Goal: Transaction & Acquisition: Obtain resource

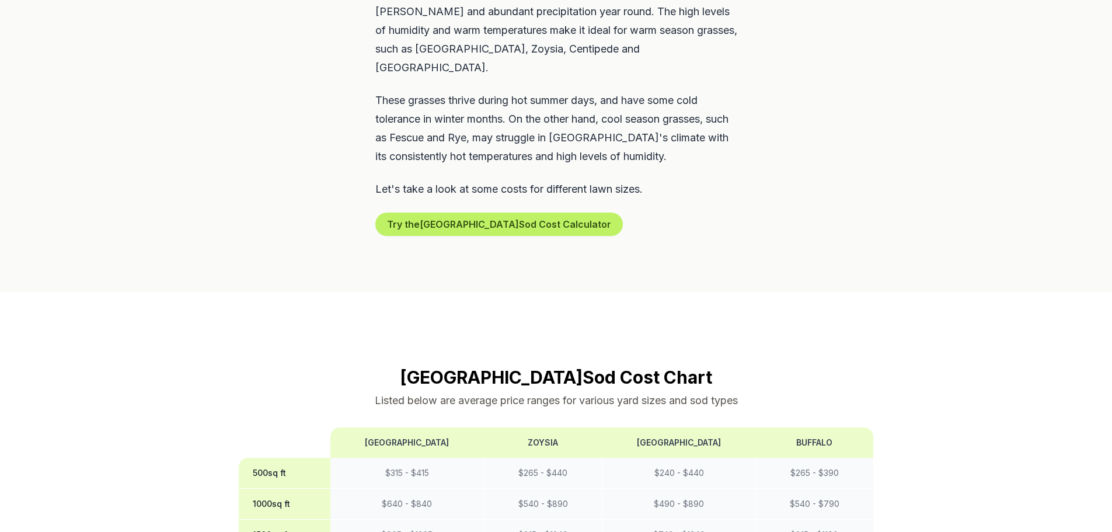
scroll to position [876, 0]
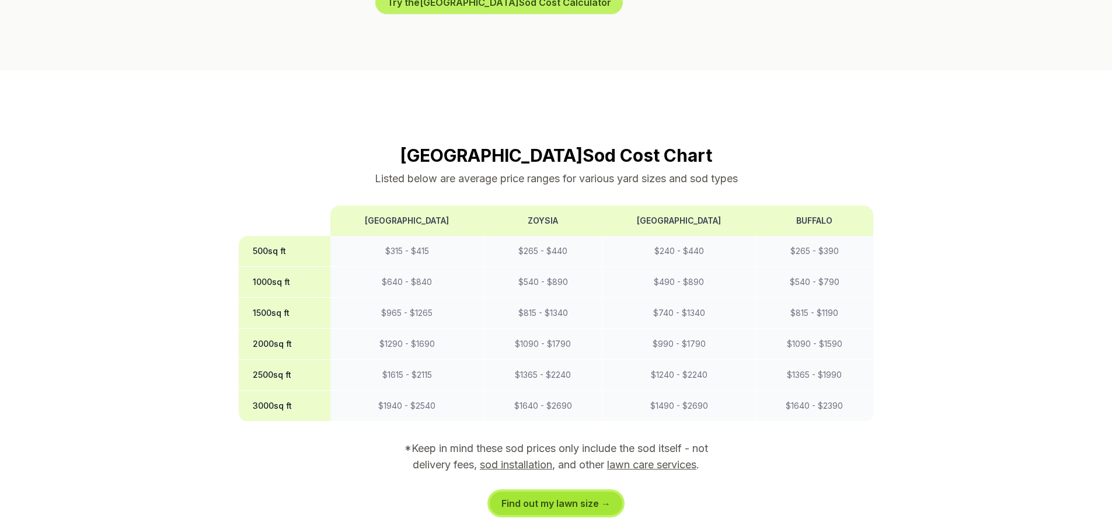
click at [553, 492] on link "Find out my lawn size →" at bounding box center [556, 503] width 133 height 23
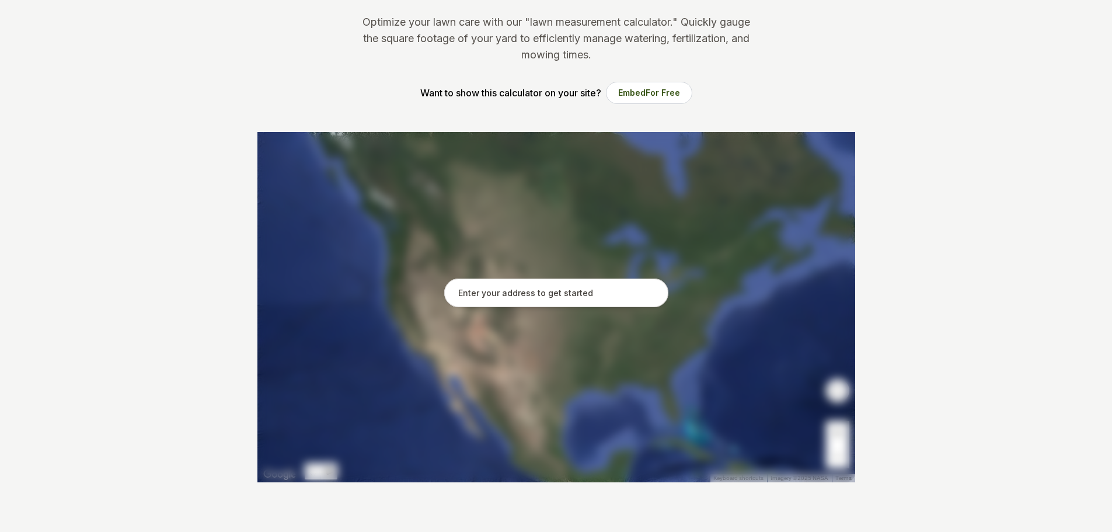
scroll to position [234, 0]
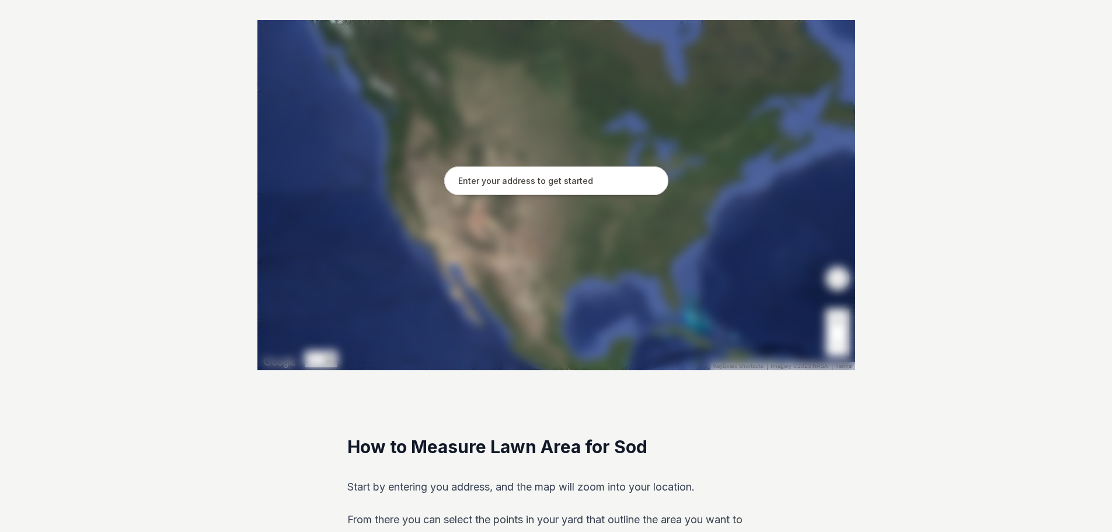
click at [531, 185] on input "text" at bounding box center [556, 180] width 224 height 29
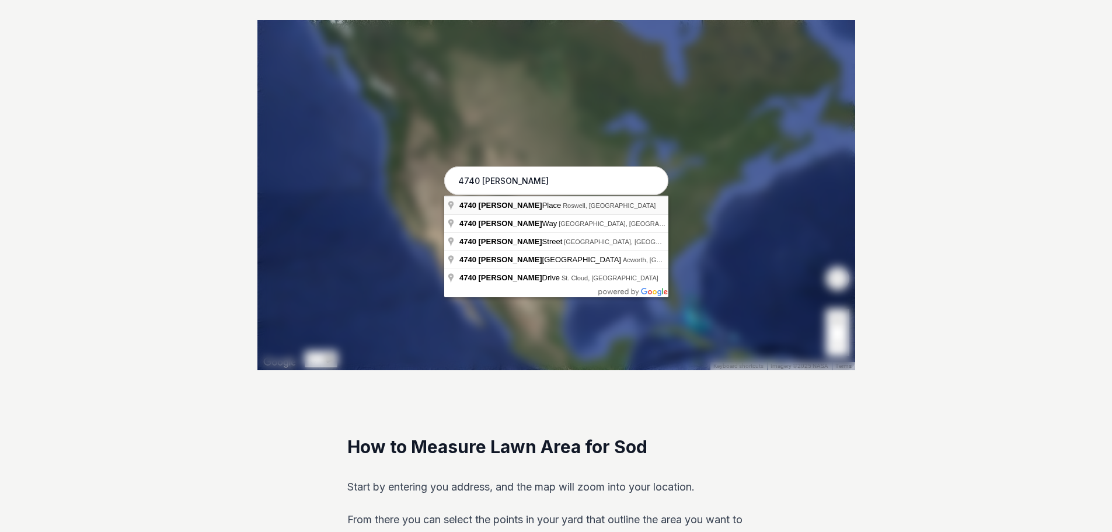
type input "[STREET_ADDRESS][PERSON_NAME]"
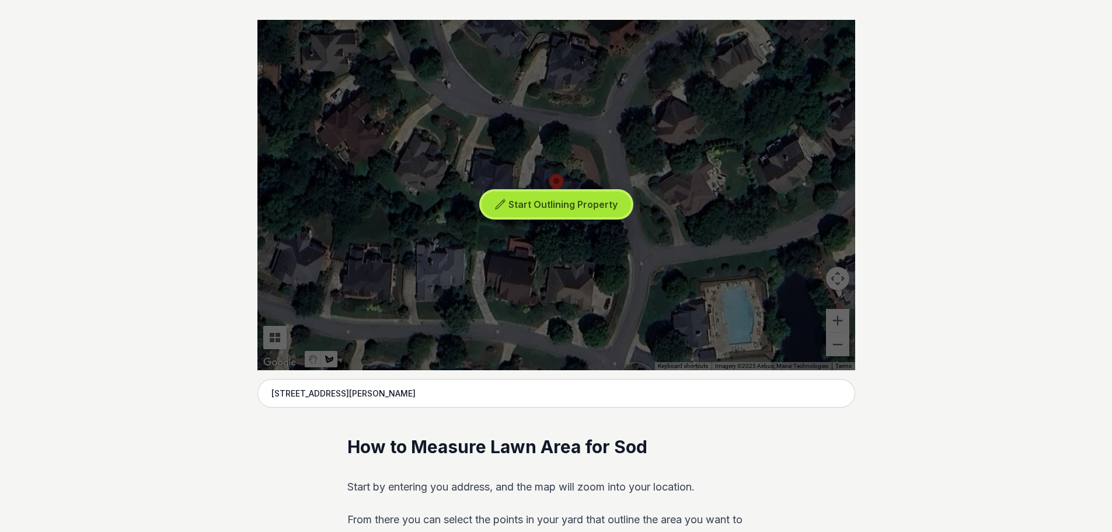
click at [568, 210] on span "Start Outlining Property" at bounding box center [563, 205] width 109 height 12
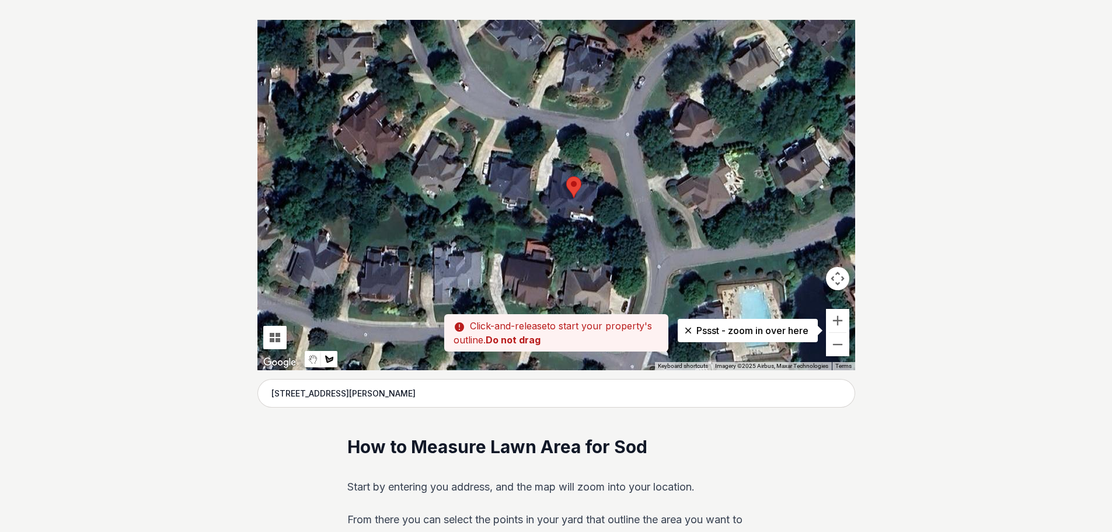
drag, startPoint x: 548, startPoint y: 140, endPoint x: 566, endPoint y: 143, distance: 18.9
click at [567, 143] on div at bounding box center [557, 195] width 598 height 350
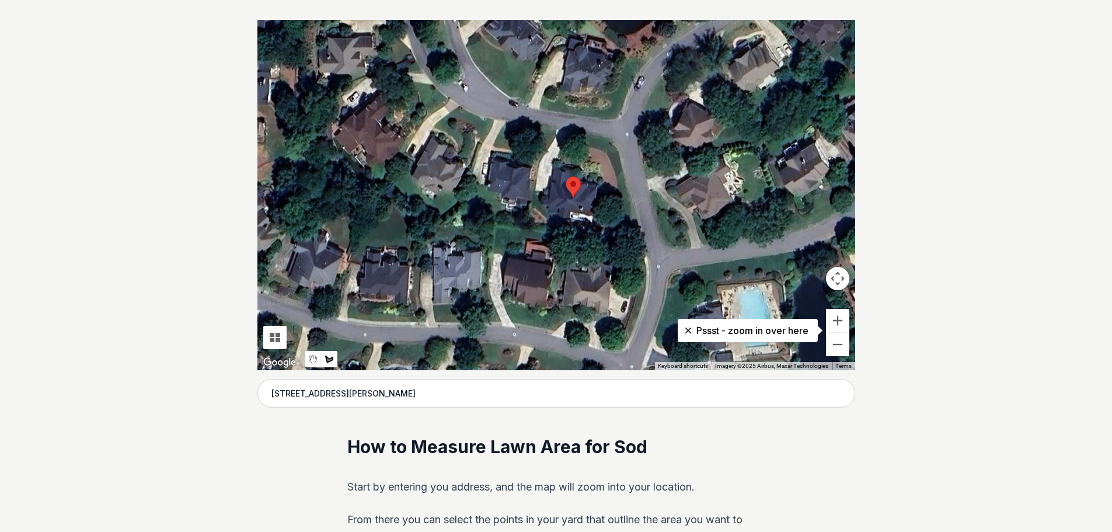
click at [564, 144] on div at bounding box center [557, 195] width 598 height 350
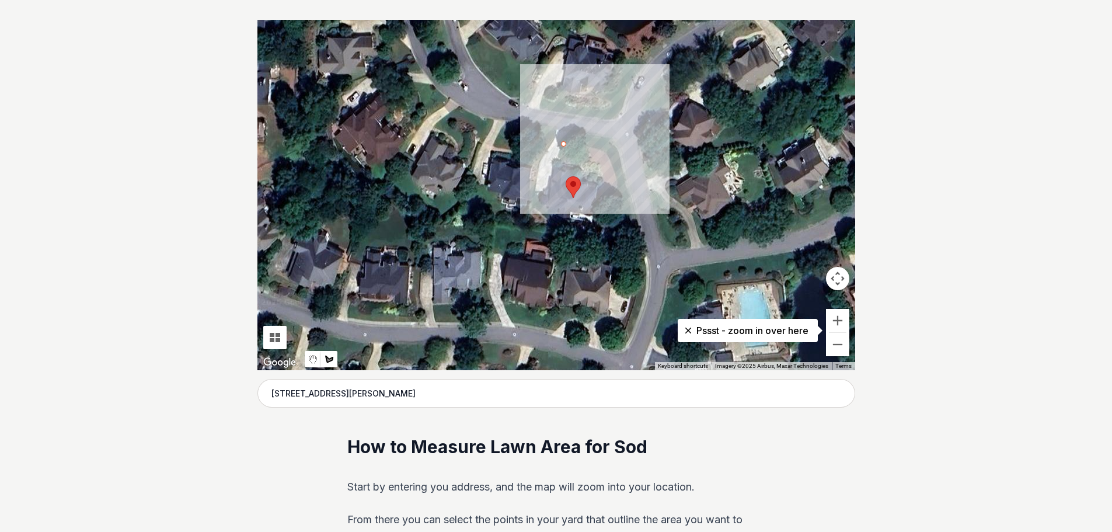
click at [586, 147] on div at bounding box center [557, 195] width 598 height 350
click at [583, 162] on div at bounding box center [557, 195] width 598 height 350
click at [559, 158] on div at bounding box center [557, 195] width 598 height 350
click at [562, 144] on div at bounding box center [557, 195] width 598 height 350
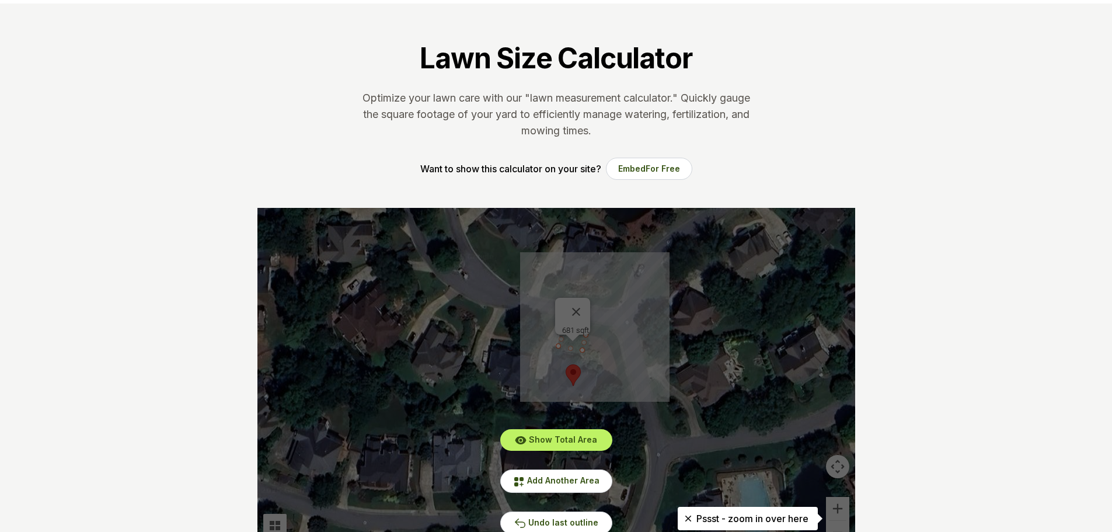
scroll to position [0, 0]
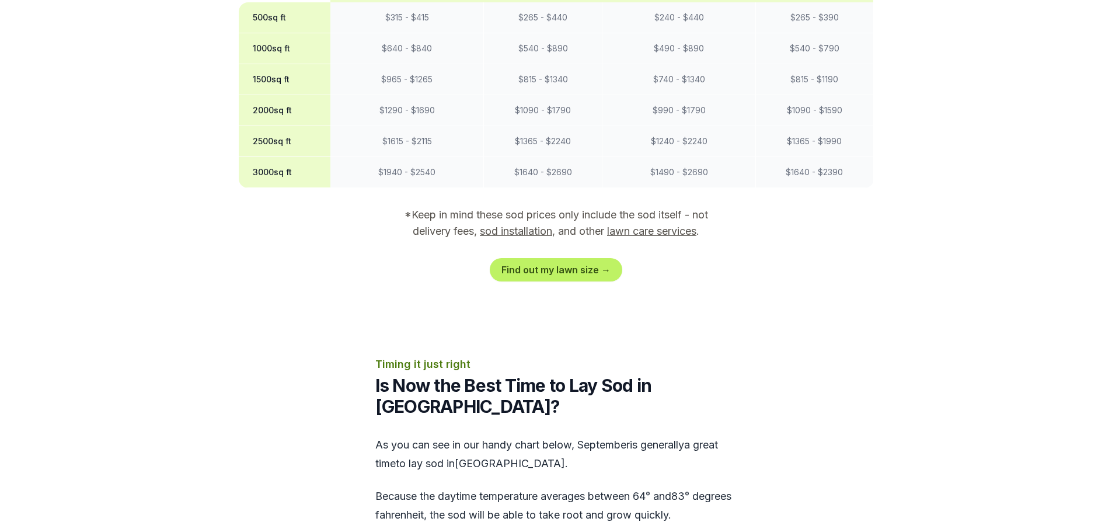
scroll to position [1343, 0]
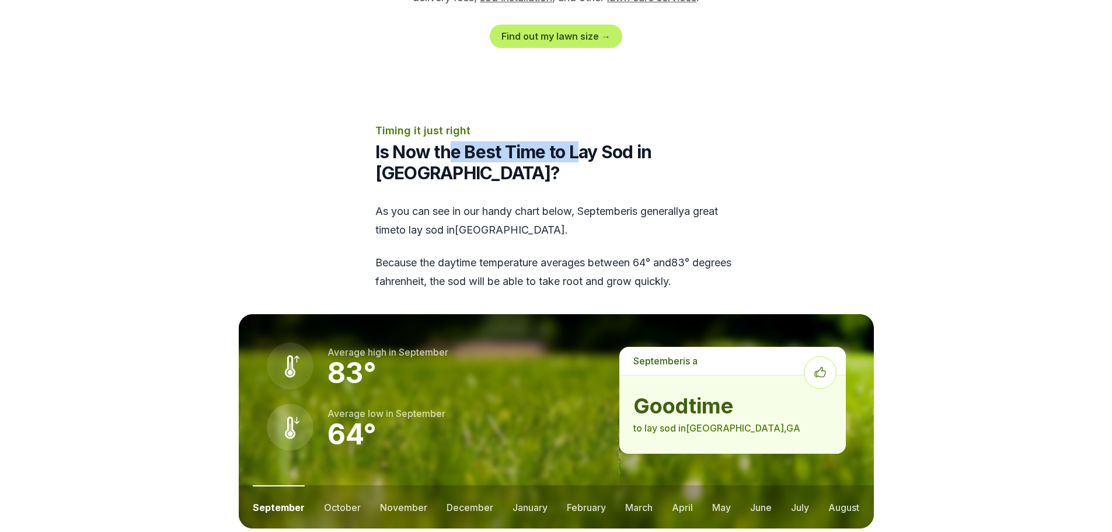
drag, startPoint x: 446, startPoint y: 106, endPoint x: 582, endPoint y: 119, distance: 137.2
click at [582, 141] on h2 "Is Now the Best Time to Lay Sod in [GEOGRAPHIC_DATA]?" at bounding box center [556, 162] width 362 height 42
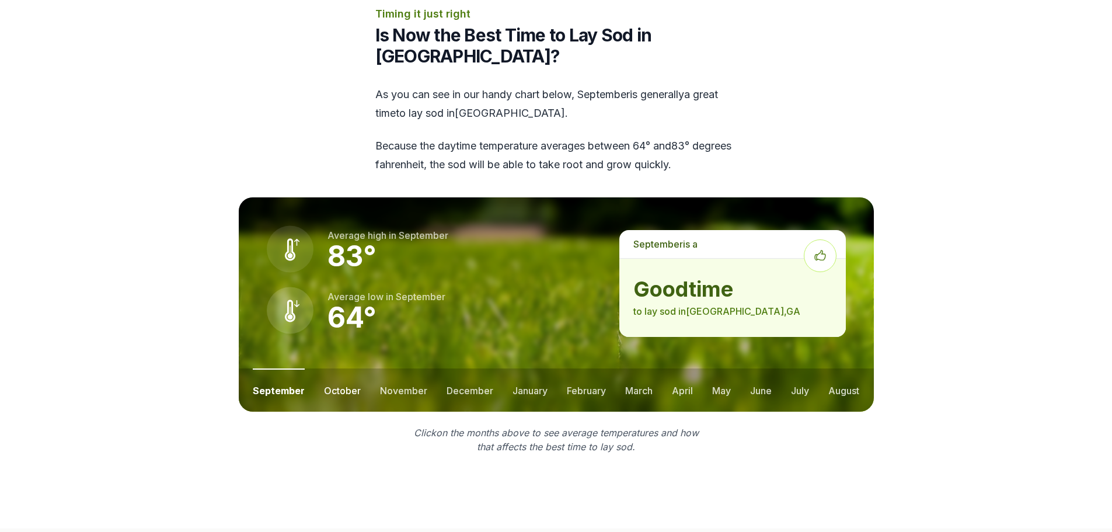
click at [338, 368] on button "october" at bounding box center [342, 389] width 37 height 43
click at [398, 368] on button "november" at bounding box center [403, 389] width 47 height 43
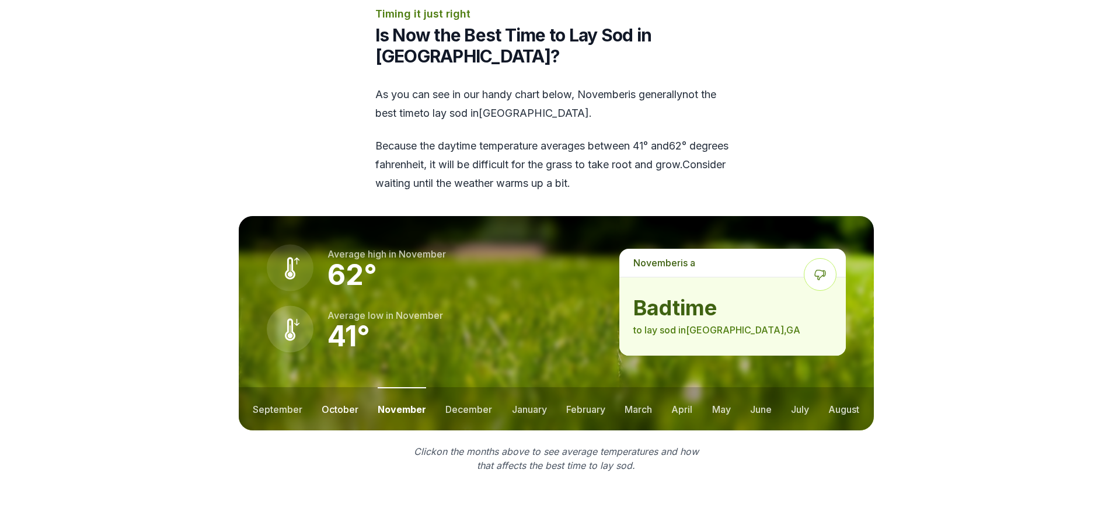
click at [349, 387] on button "october" at bounding box center [340, 408] width 37 height 43
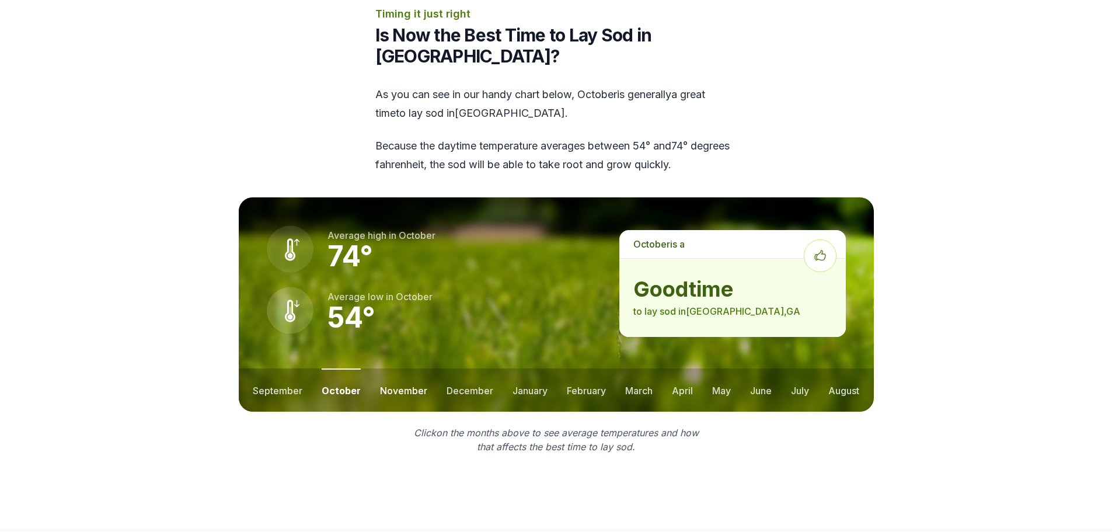
click at [411, 368] on button "november" at bounding box center [403, 389] width 47 height 43
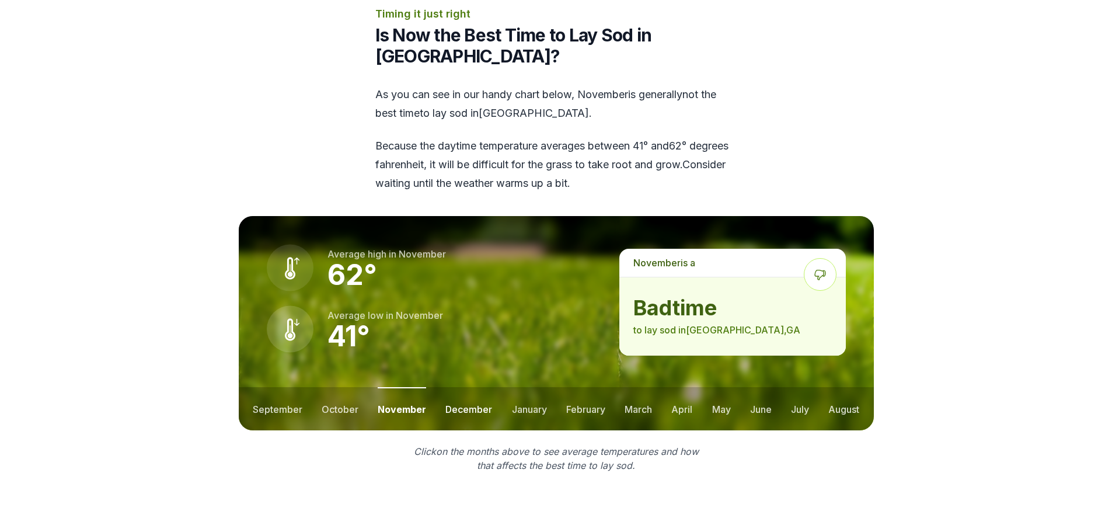
click at [484, 387] on button "december" at bounding box center [469, 408] width 47 height 43
click at [530, 387] on button "january" at bounding box center [529, 408] width 35 height 43
click at [590, 387] on button "february" at bounding box center [587, 408] width 39 height 43
click at [645, 387] on button "march" at bounding box center [639, 408] width 27 height 43
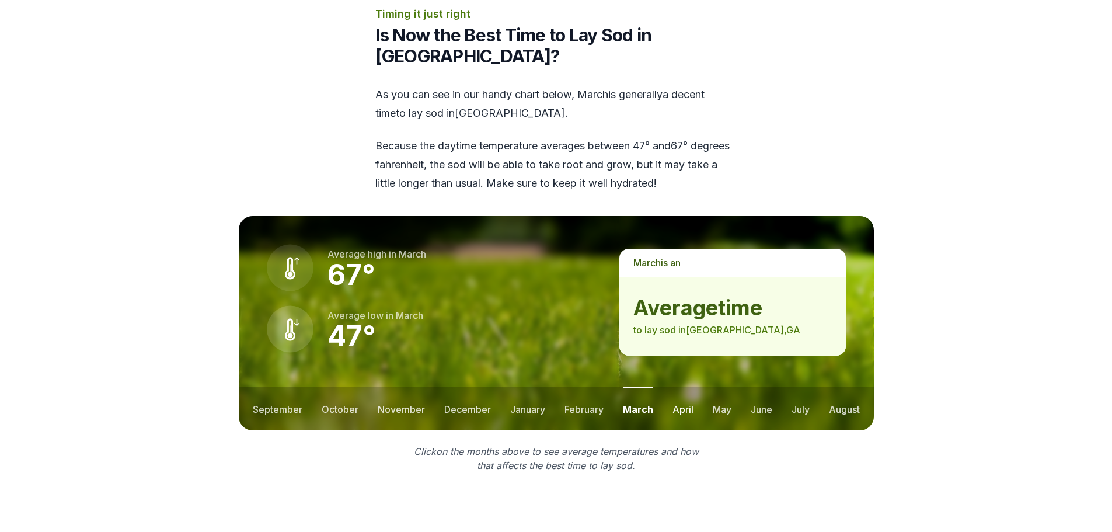
click at [687, 387] on button "april" at bounding box center [683, 408] width 21 height 43
click at [728, 387] on button "may" at bounding box center [721, 408] width 19 height 43
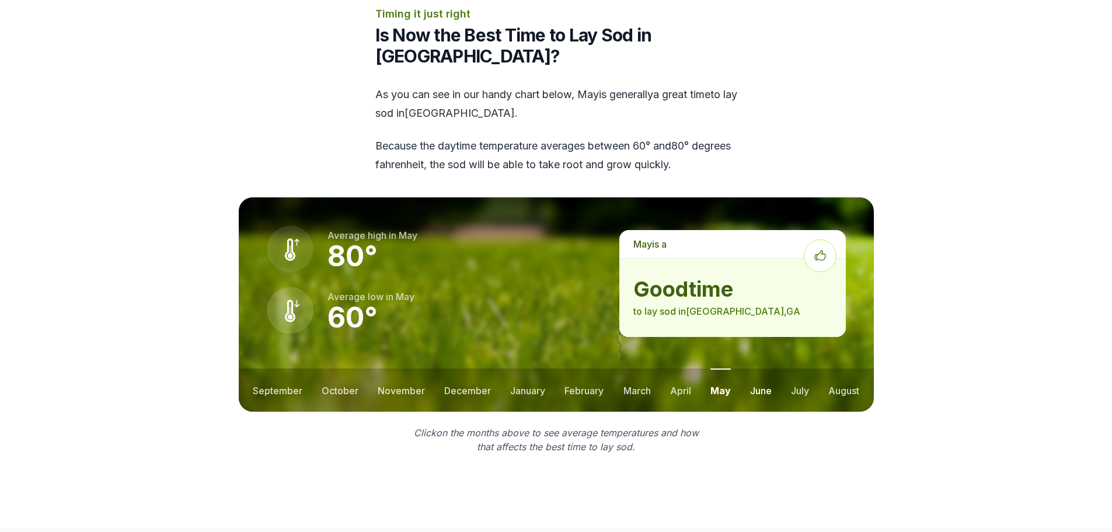
click at [766, 368] on button "june" at bounding box center [761, 389] width 22 height 43
click at [808, 368] on button "july" at bounding box center [800, 389] width 18 height 43
click at [846, 368] on button "august" at bounding box center [844, 389] width 31 height 43
click at [331, 368] on button "october" at bounding box center [340, 389] width 37 height 43
click at [287, 368] on button "september" at bounding box center [278, 389] width 50 height 43
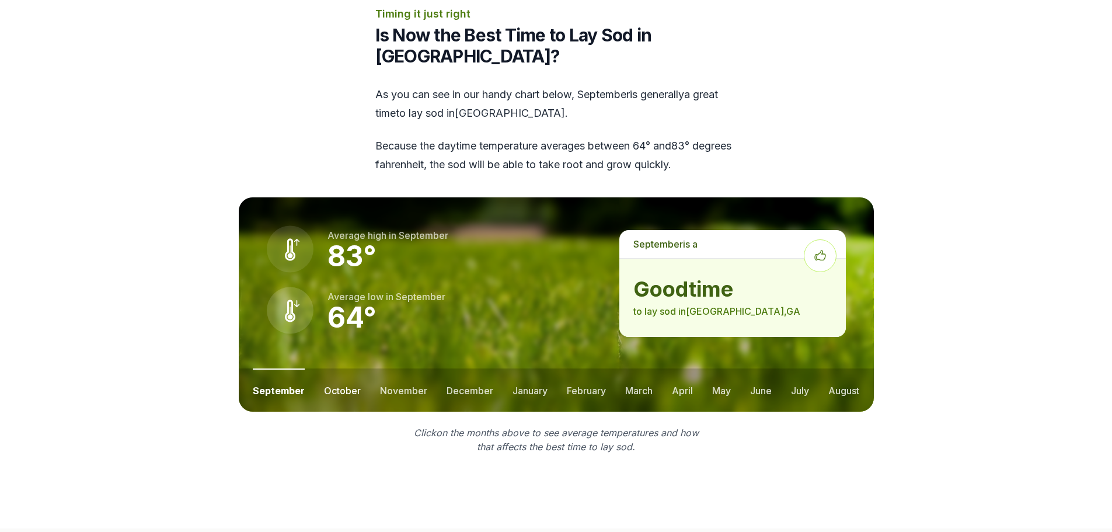
click at [336, 368] on button "october" at bounding box center [342, 389] width 37 height 43
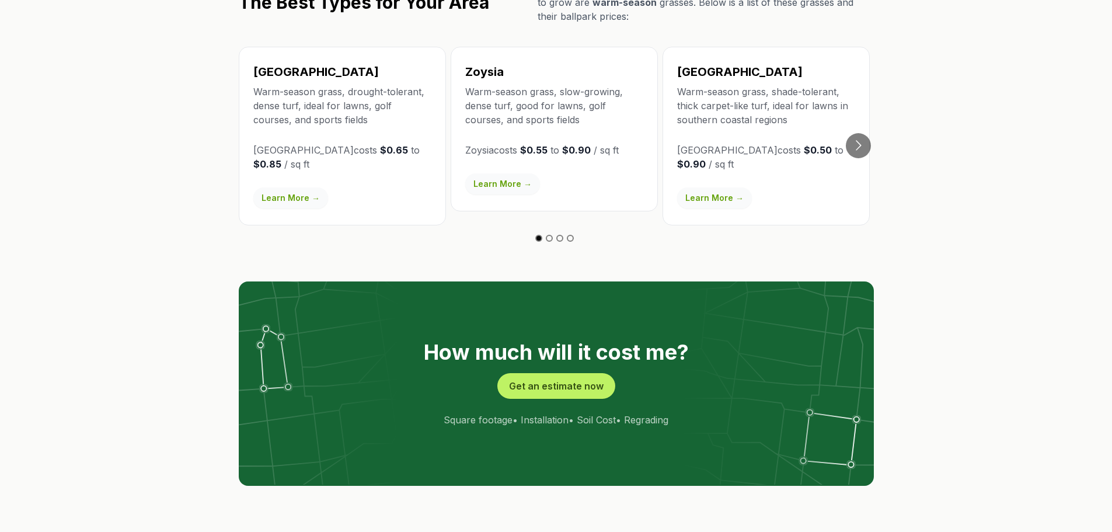
scroll to position [2102, 0]
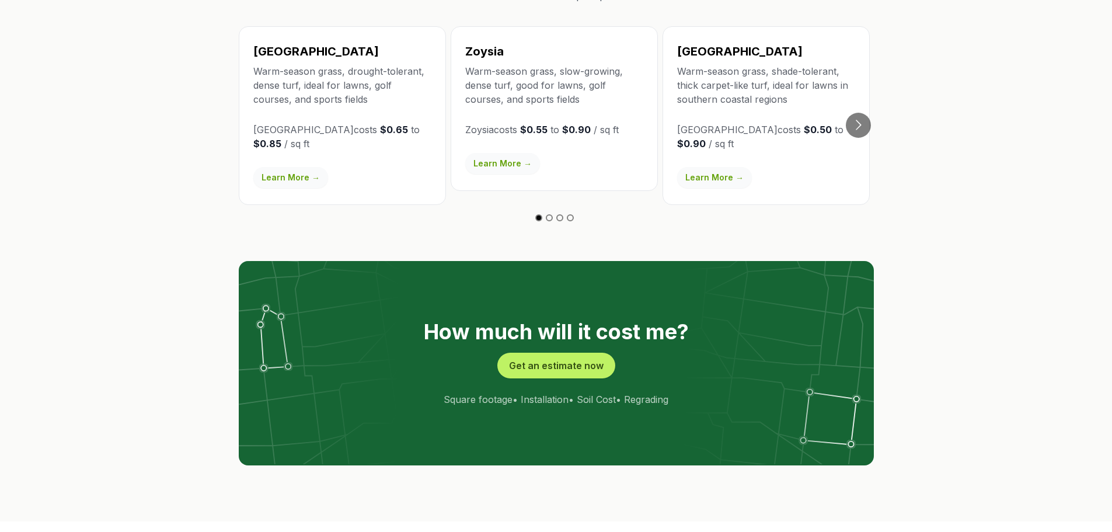
click at [585, 325] on img at bounding box center [556, 362] width 635 height 203
click at [645, 325] on img at bounding box center [556, 362] width 635 height 203
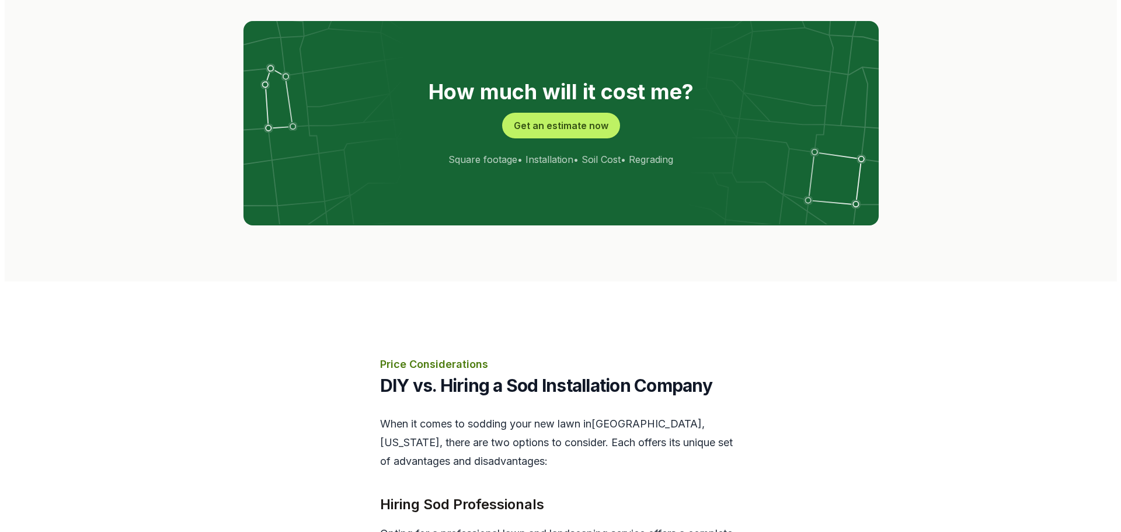
scroll to position [2219, 0]
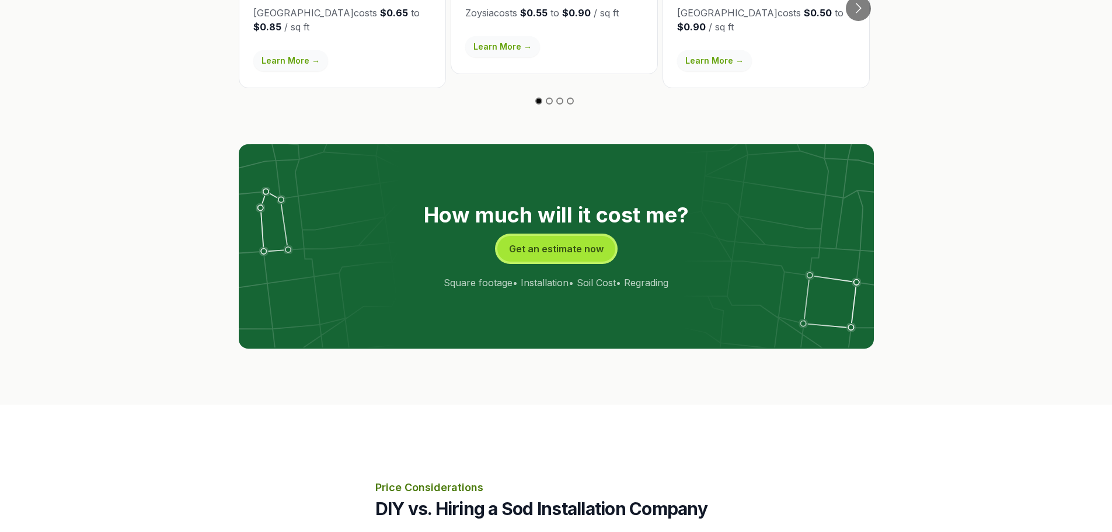
click at [583, 236] on button "Get an estimate now" at bounding box center [557, 249] width 118 height 26
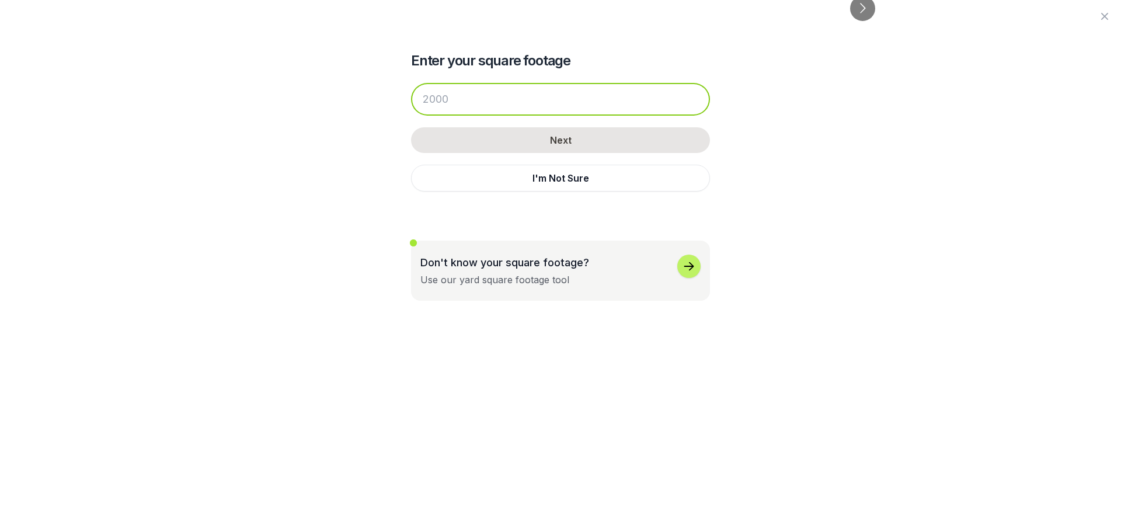
click at [465, 102] on input "number" at bounding box center [560, 99] width 299 height 33
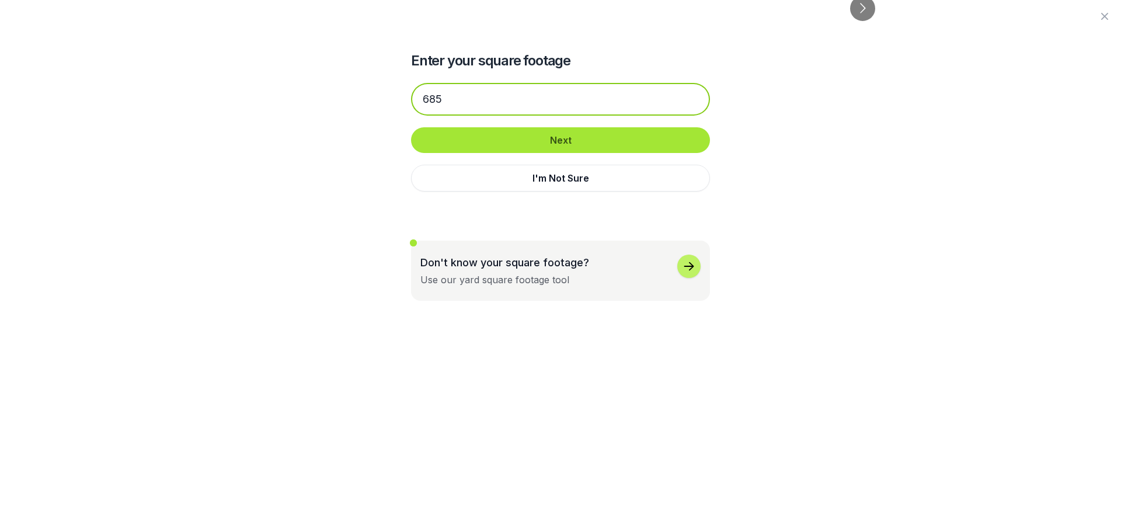
type input "685"
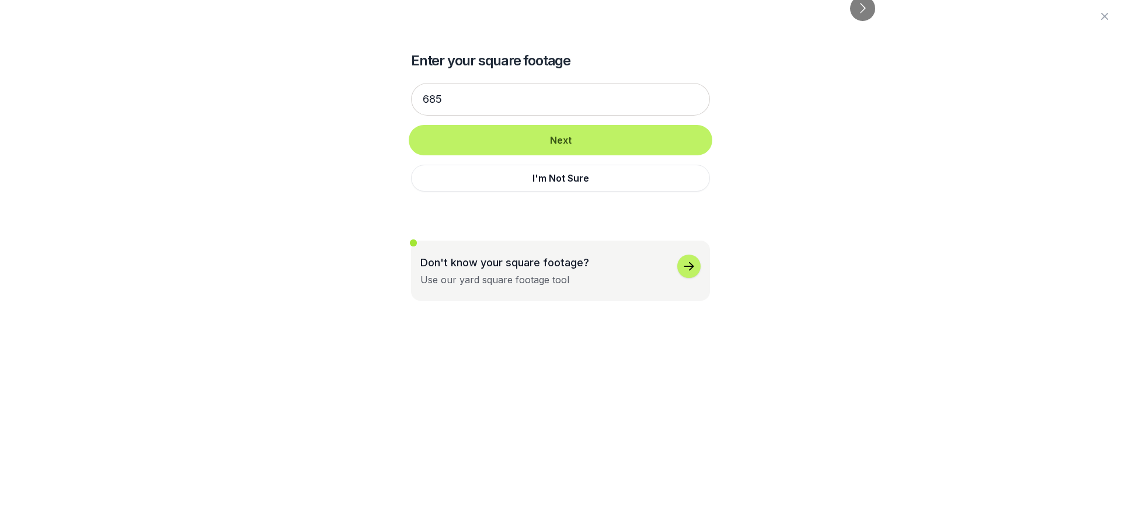
click at [551, 143] on button "Next" at bounding box center [560, 140] width 299 height 26
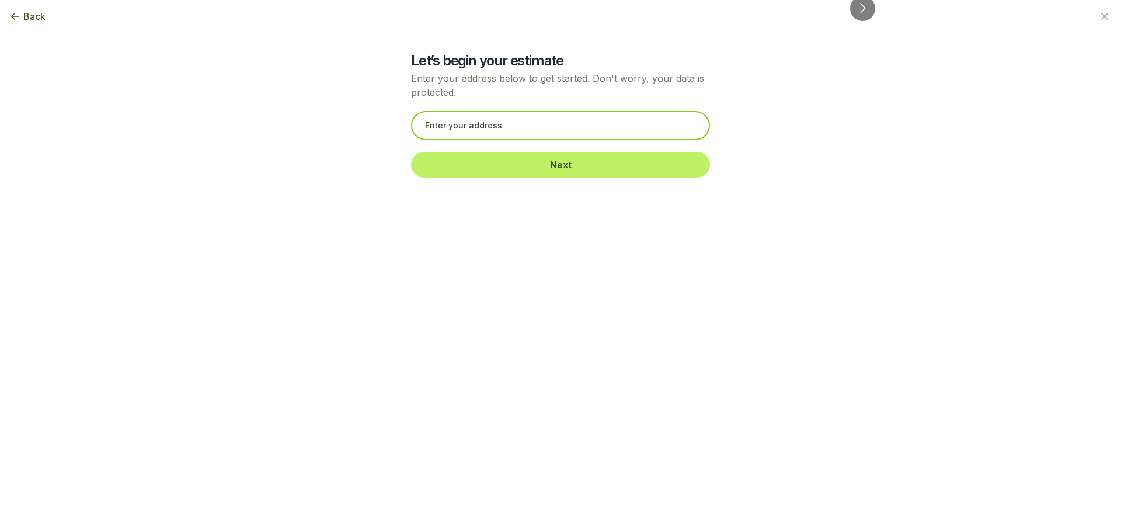
click at [481, 124] on input "text" at bounding box center [560, 125] width 299 height 29
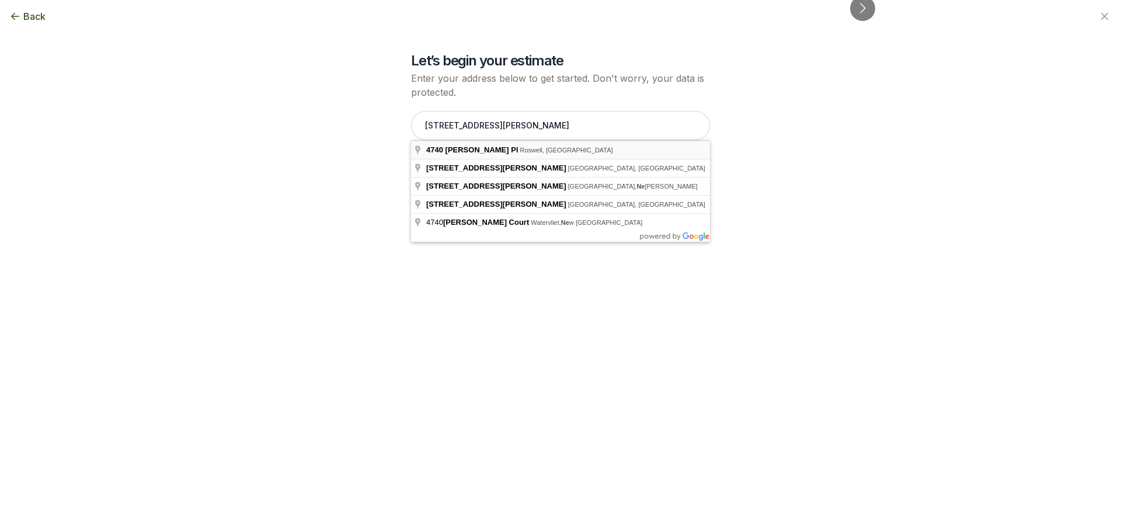
type input "[STREET_ADDRESS][PERSON_NAME]"
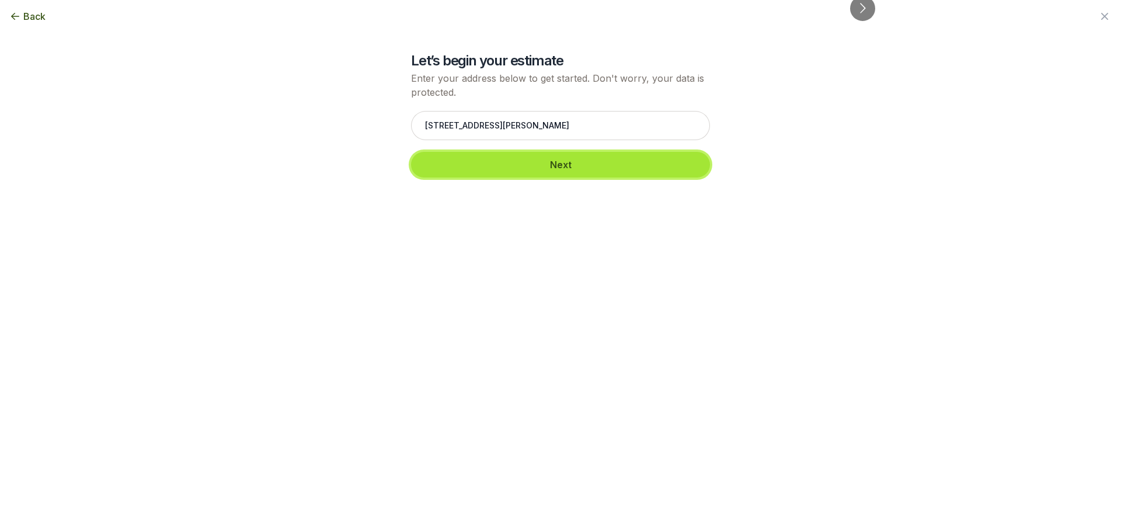
click at [627, 168] on button "Next" at bounding box center [560, 165] width 299 height 26
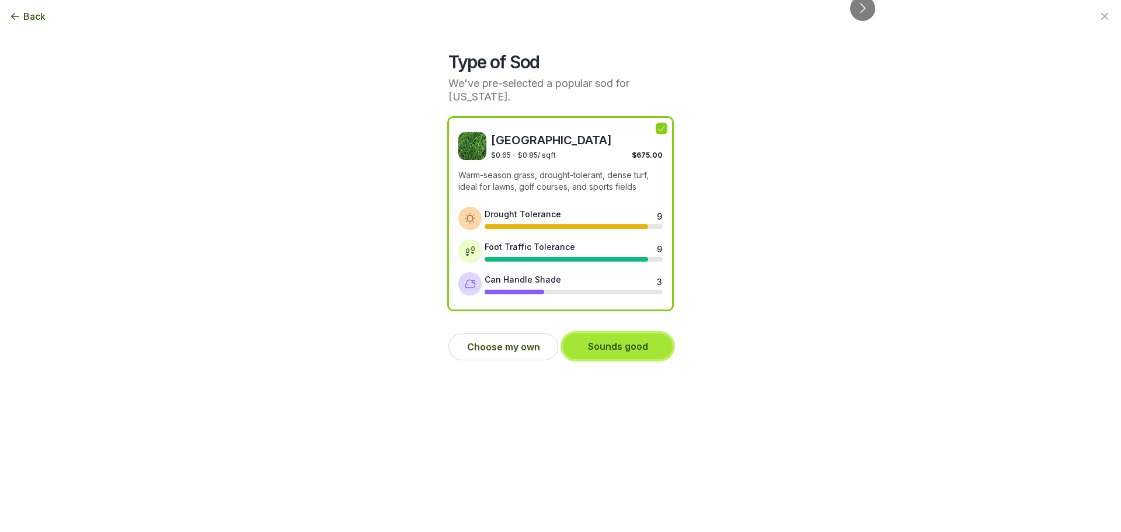
click at [641, 349] on button "Sounds good" at bounding box center [618, 346] width 110 height 26
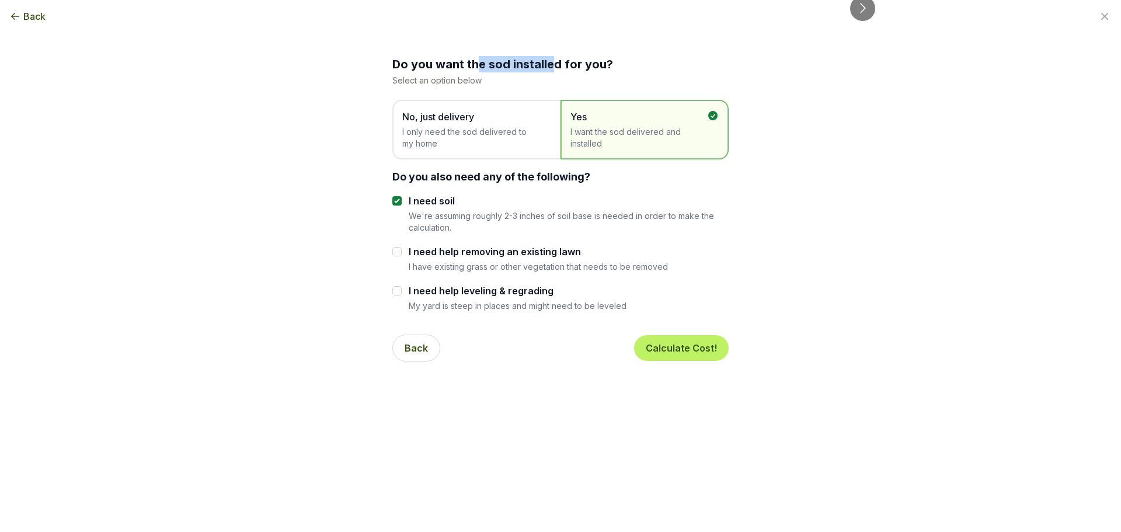
drag, startPoint x: 477, startPoint y: 66, endPoint x: 552, endPoint y: 52, distance: 76.6
click at [552, 52] on div "Do you want the sod installed for you? Select an option below No, just delivery…" at bounding box center [560, 185] width 635 height 371
click at [695, 352] on button "Calculate Cost!" at bounding box center [681, 348] width 95 height 26
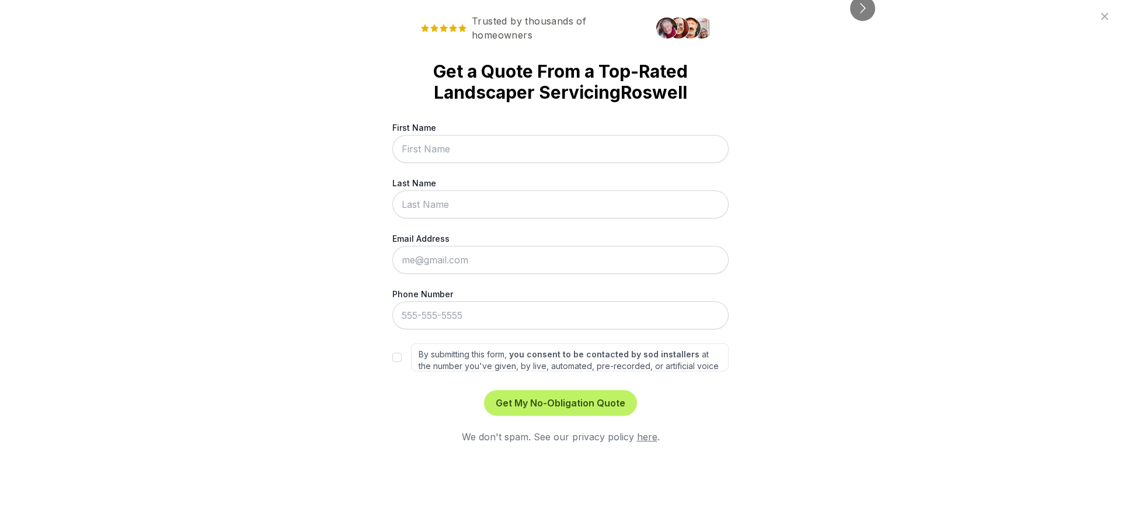
click at [496, 152] on input "First Name" at bounding box center [560, 149] width 336 height 28
type input "Ben"
type input "[PERSON_NAME]"
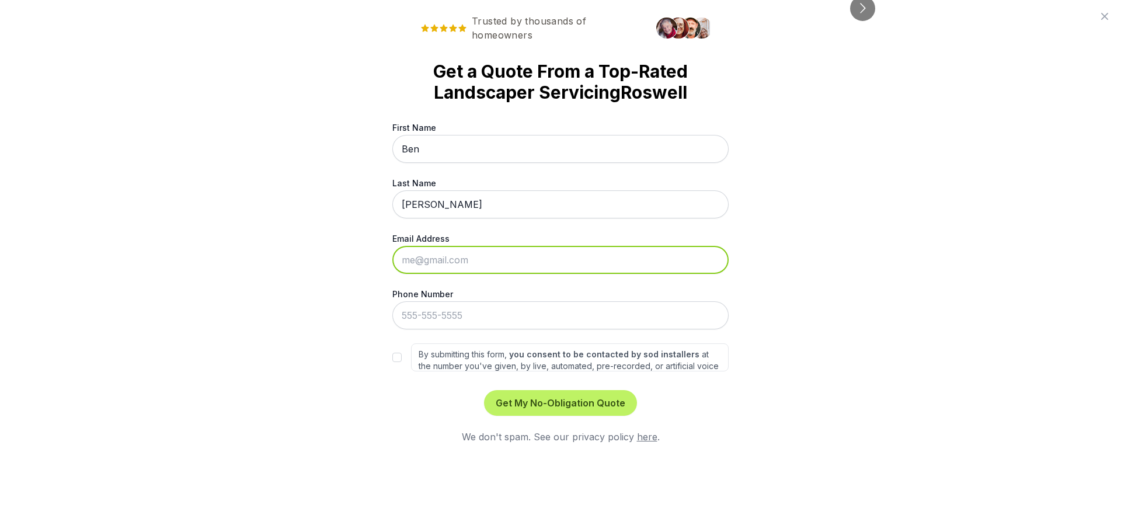
type input "[EMAIL_ADDRESS][PERSON_NAME][DOMAIN_NAME]"
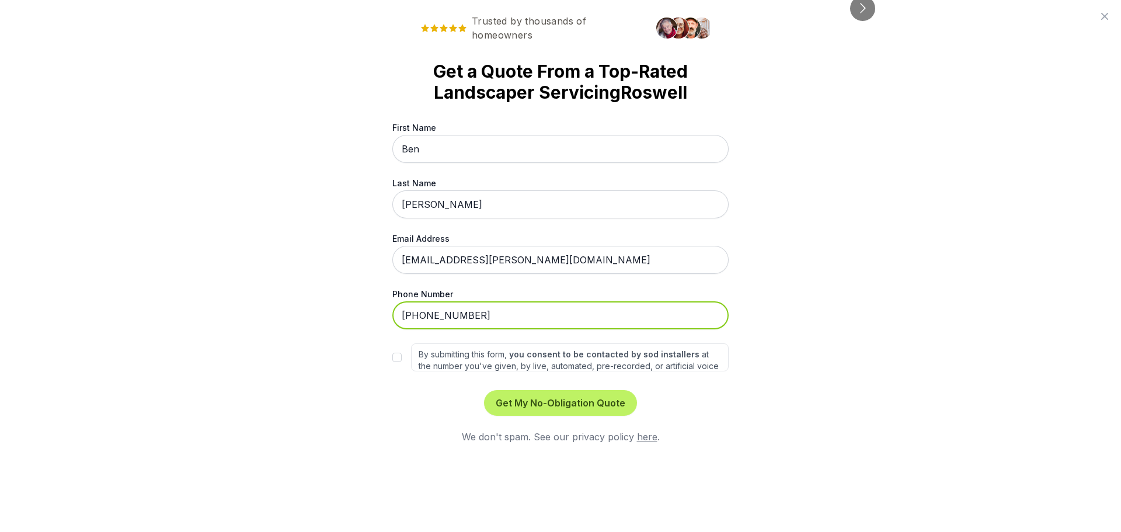
click at [482, 317] on input "[PHONE_NUMBER]" at bounding box center [560, 315] width 336 height 28
click at [482, 316] on input "[PHONE_NUMBER]" at bounding box center [560, 315] width 336 height 28
type input "[PHONE_NUMBER]"
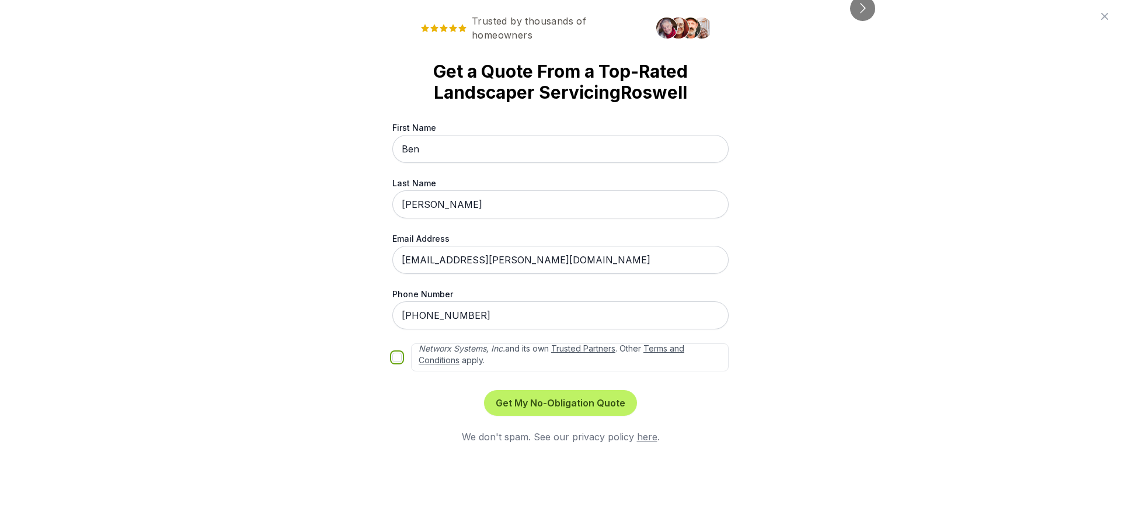
click at [397, 357] on input "By submitting this form, you consent to be contacted by sod installers at the n…" at bounding box center [396, 357] width 9 height 9
checkbox input "true"
click at [550, 400] on button "Get My No-Obligation Quote" at bounding box center [560, 403] width 153 height 26
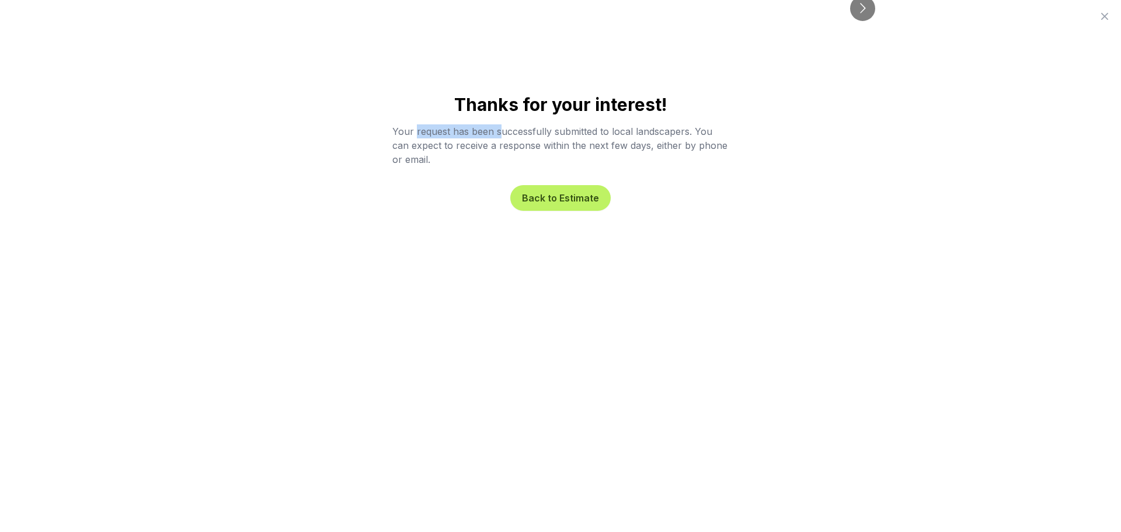
drag, startPoint x: 457, startPoint y: 124, endPoint x: 502, endPoint y: 126, distance: 45.6
click at [502, 126] on p "Your request has been successfully submitted to local landscapers. You can expe…" at bounding box center [560, 145] width 336 height 42
click at [503, 128] on p "Your request has been successfully submitted to local landscapers. You can expe…" at bounding box center [560, 145] width 336 height 42
drag, startPoint x: 623, startPoint y: 137, endPoint x: 633, endPoint y: 137, distance: 9.9
click at [633, 137] on p "Your request has been successfully submitted to local landscapers. You can expe…" at bounding box center [560, 145] width 336 height 42
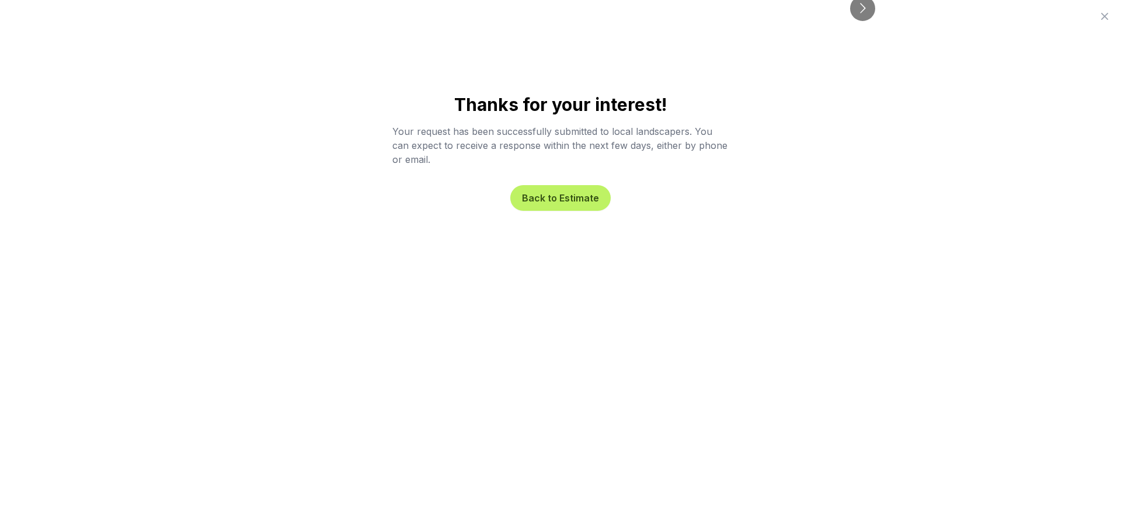
click at [635, 137] on p "Your request has been successfully submitted to local landscapers. You can expe…" at bounding box center [560, 145] width 336 height 42
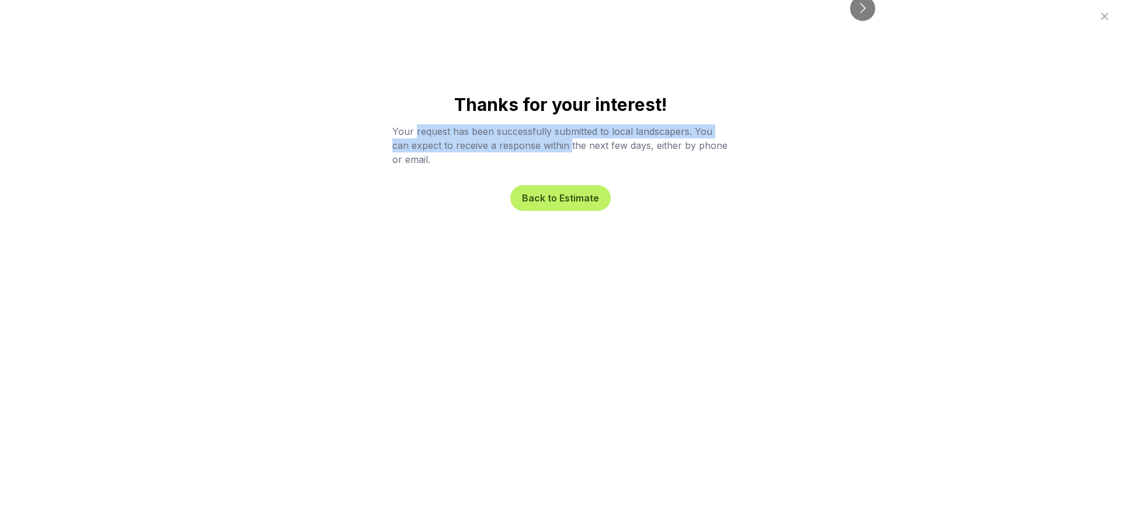
drag, startPoint x: 419, startPoint y: 136, endPoint x: 573, endPoint y: 145, distance: 154.5
click at [573, 145] on p "Your request has been successfully submitted to local landscapers. You can expe…" at bounding box center [560, 145] width 336 height 42
click at [574, 146] on p "Your request has been successfully submitted to local landscapers. You can expe…" at bounding box center [560, 145] width 336 height 42
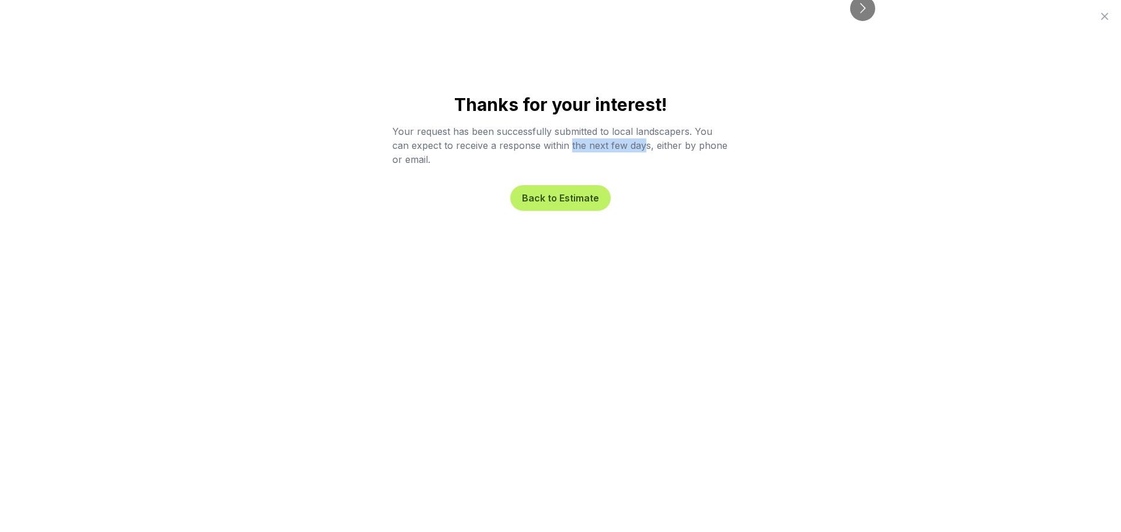
click at [625, 149] on p "Your request has been successfully submitted to local landscapers. You can expe…" at bounding box center [560, 145] width 336 height 42
drag, startPoint x: 678, startPoint y: 152, endPoint x: 694, endPoint y: 153, distance: 16.4
click at [694, 153] on p "Your request has been successfully submitted to local landscapers. You can expe…" at bounding box center [560, 145] width 336 height 42
click at [695, 154] on p "Your request has been successfully submitted to local landscapers. You can expe…" at bounding box center [560, 145] width 336 height 42
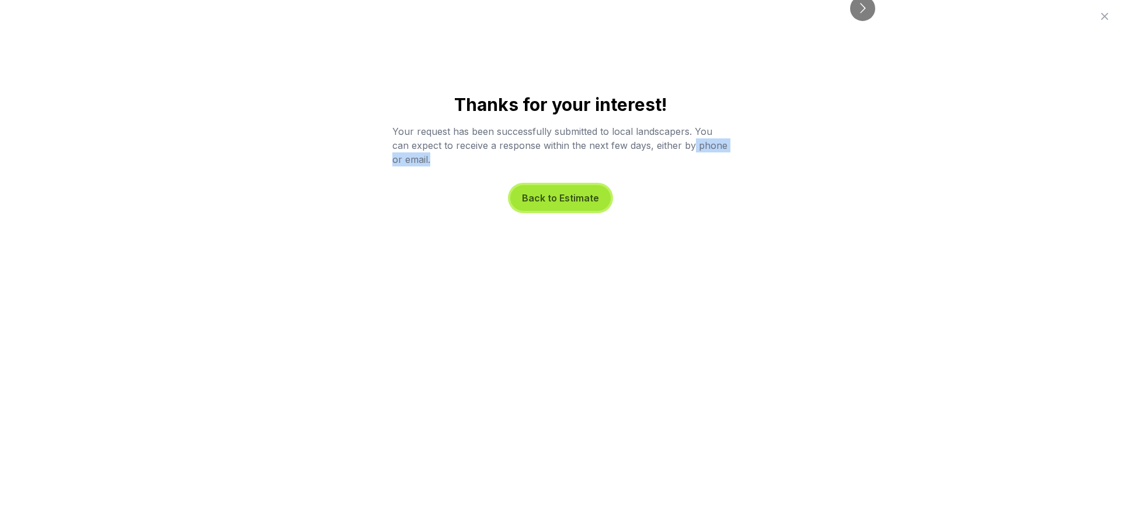
click at [572, 201] on button "Back to Estimate" at bounding box center [560, 198] width 100 height 26
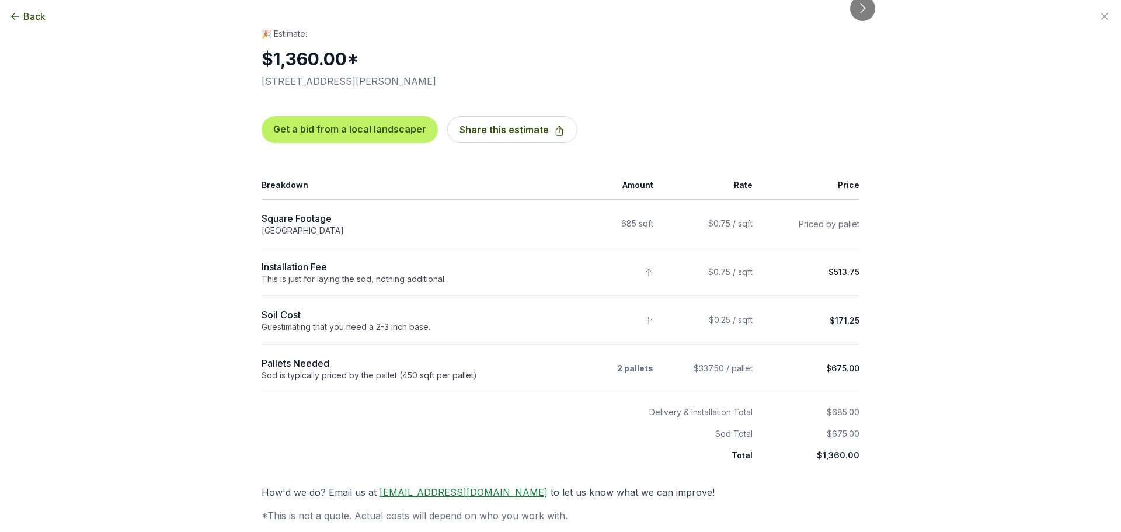
scroll to position [5, 0]
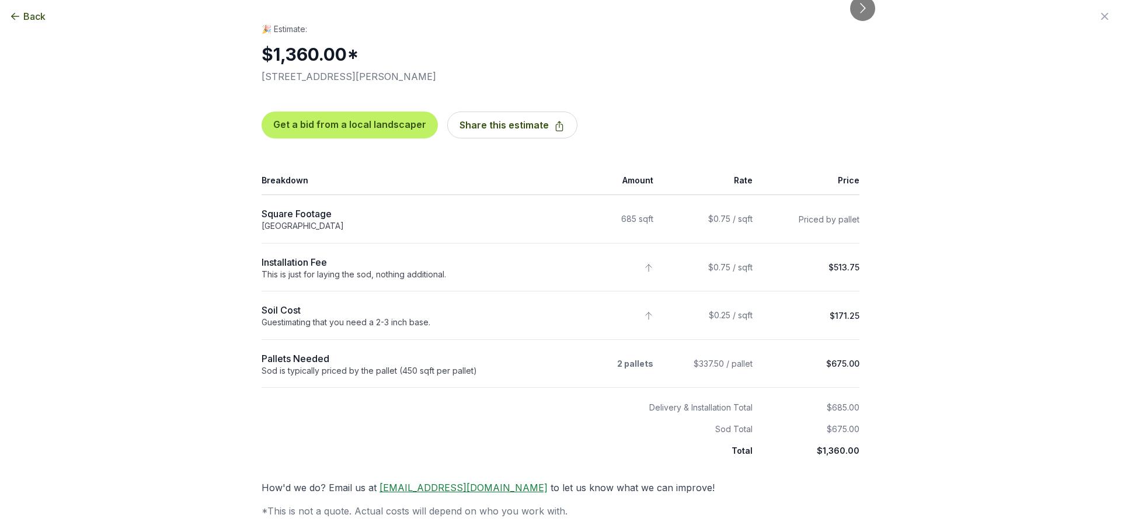
click at [951, 323] on div "Back Enter your square footage 685 Next I'm Not Sure Let’s begin your estimate …" at bounding box center [560, 266] width 1121 height 532
drag, startPoint x: 27, startPoint y: 17, endPoint x: 33, endPoint y: 20, distance: 6.5
click at [27, 17] on span "Back" at bounding box center [34, 16] width 22 height 14
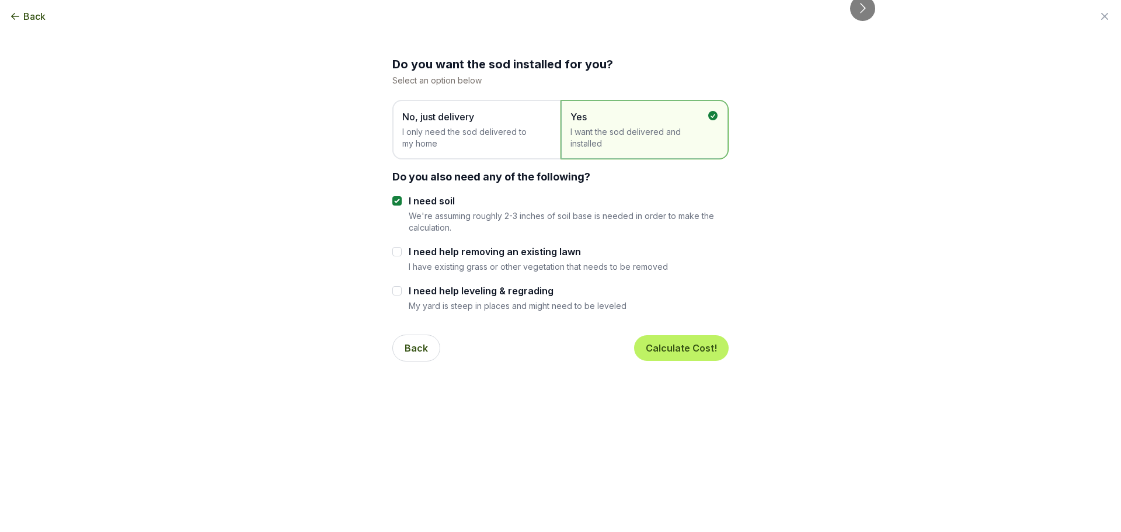
click at [40, 21] on span "Back" at bounding box center [34, 16] width 22 height 14
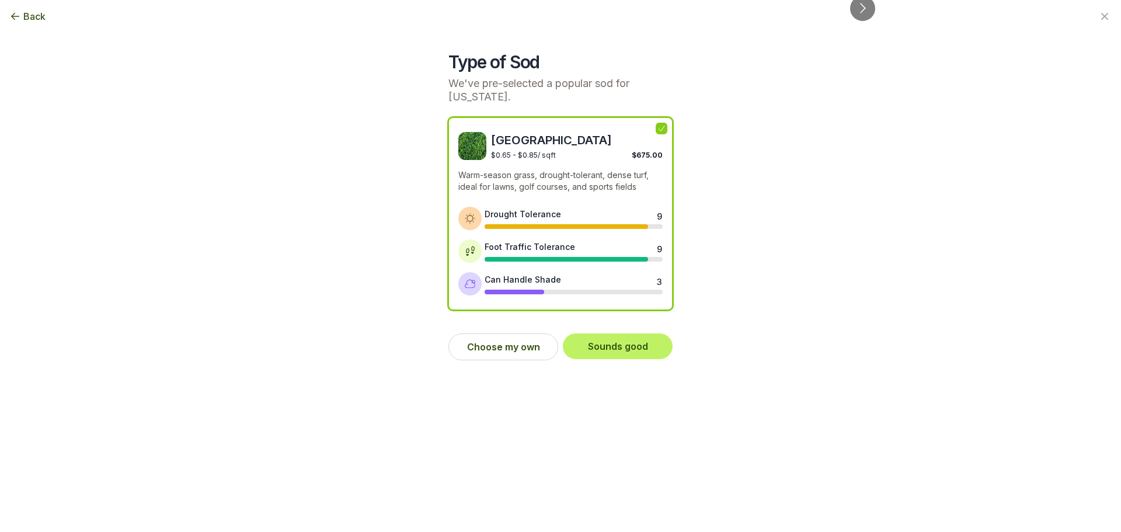
click at [23, 13] on button "Back" at bounding box center [27, 16] width 36 height 14
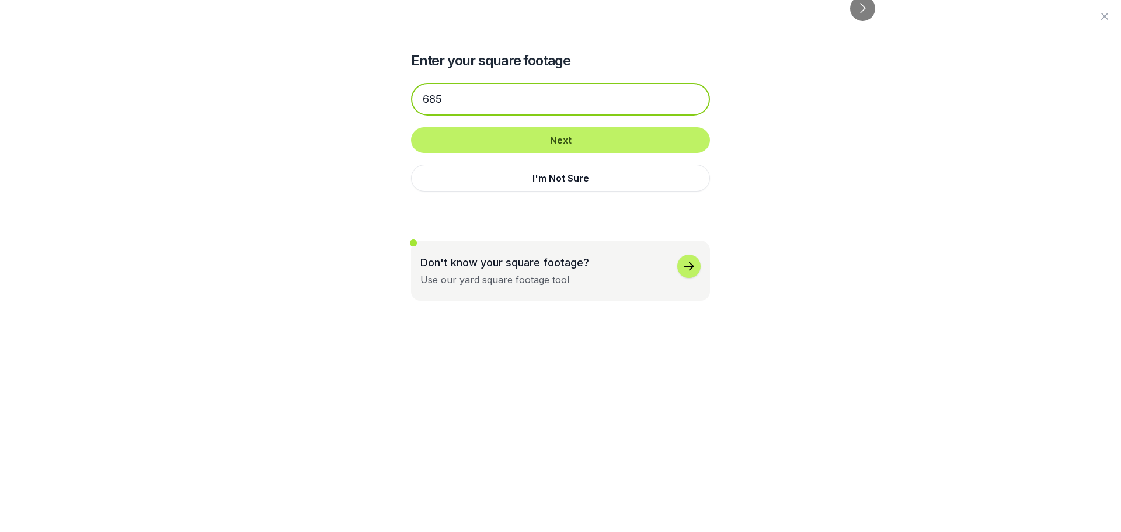
click at [460, 93] on input "685" at bounding box center [560, 99] width 299 height 33
click at [461, 93] on input "685" at bounding box center [560, 99] width 299 height 33
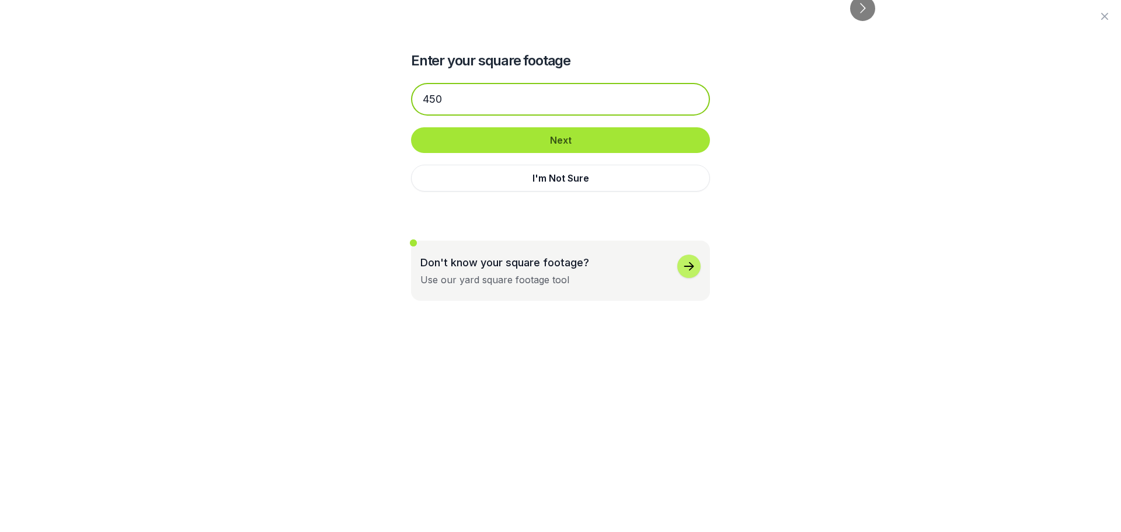
type input "450"
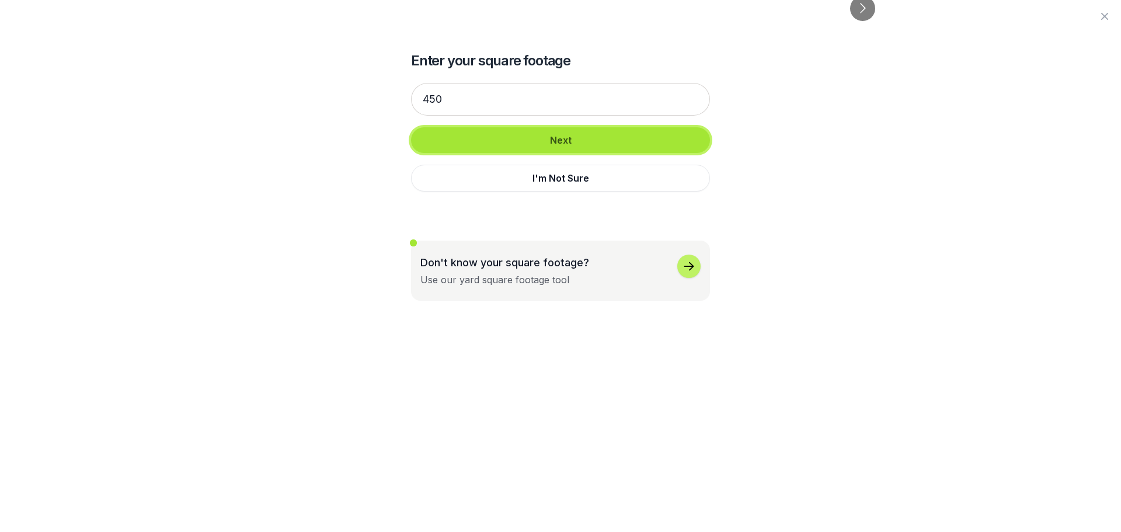
click at [547, 146] on button "Next" at bounding box center [560, 140] width 299 height 26
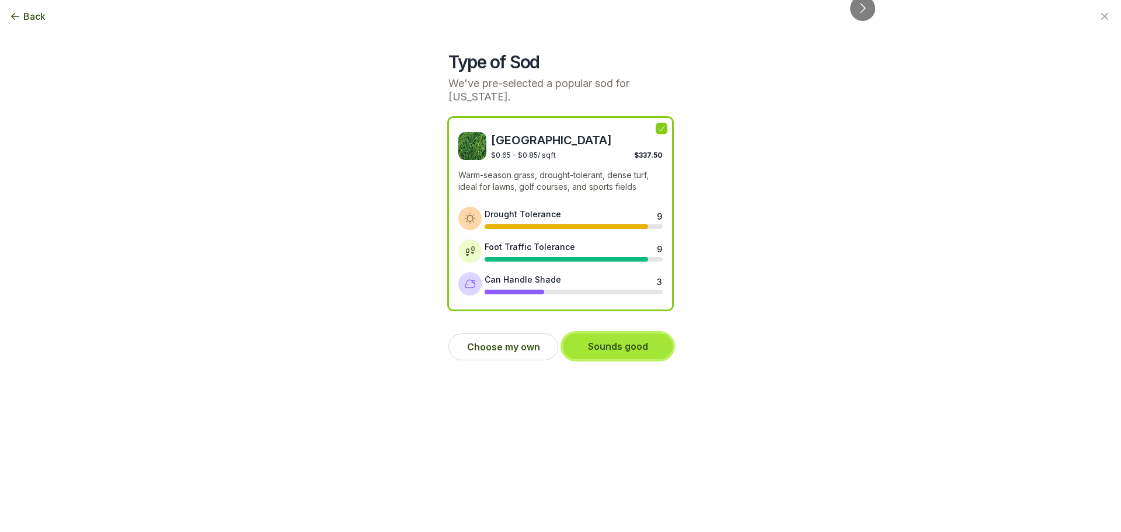
click at [623, 337] on button "Sounds good" at bounding box center [618, 346] width 110 height 26
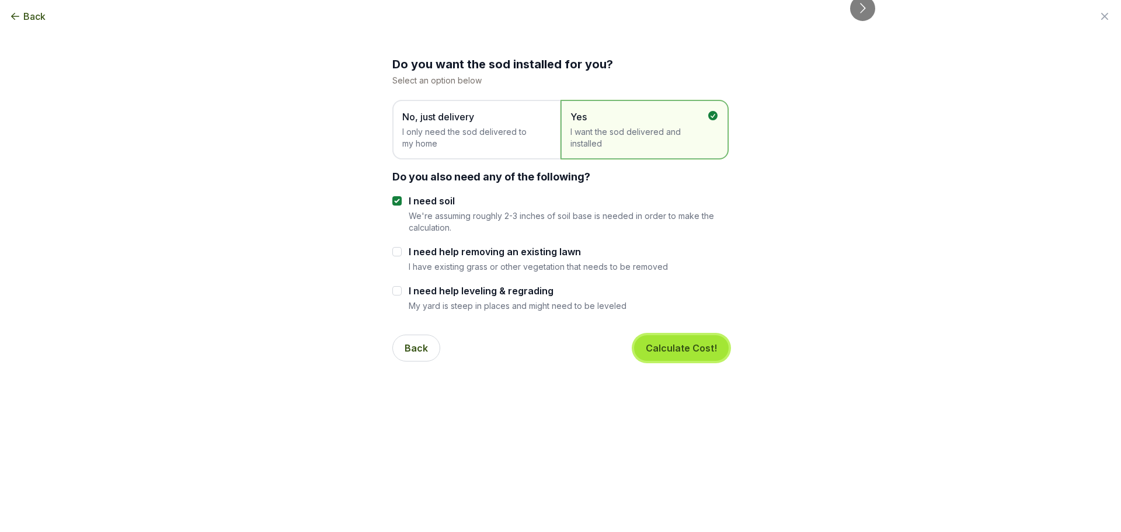
click at [694, 353] on button "Calculate Cost!" at bounding box center [681, 348] width 95 height 26
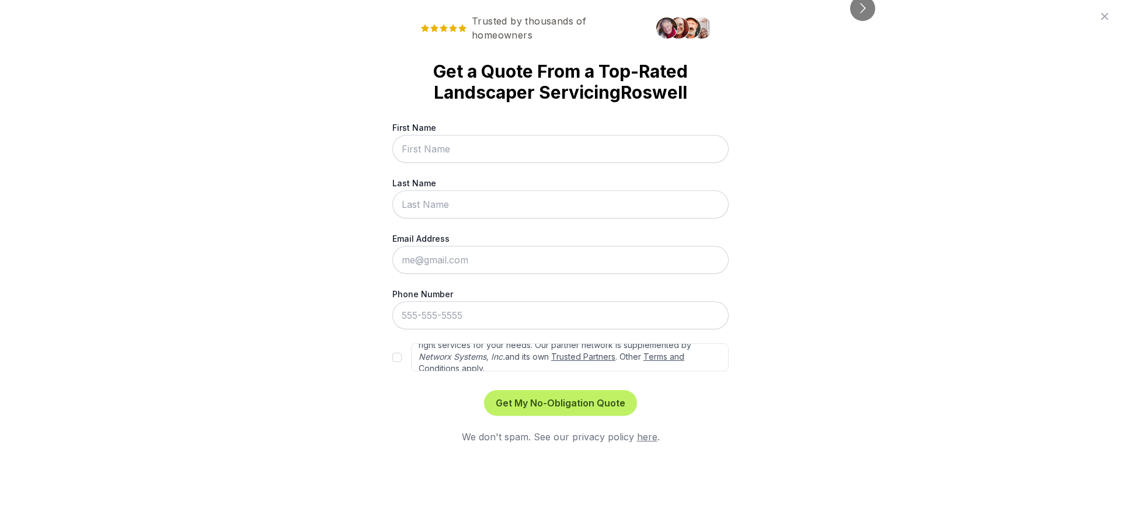
scroll to position [53, 0]
click at [460, 148] on input "First Name" at bounding box center [560, 149] width 336 height 28
type input "Ben"
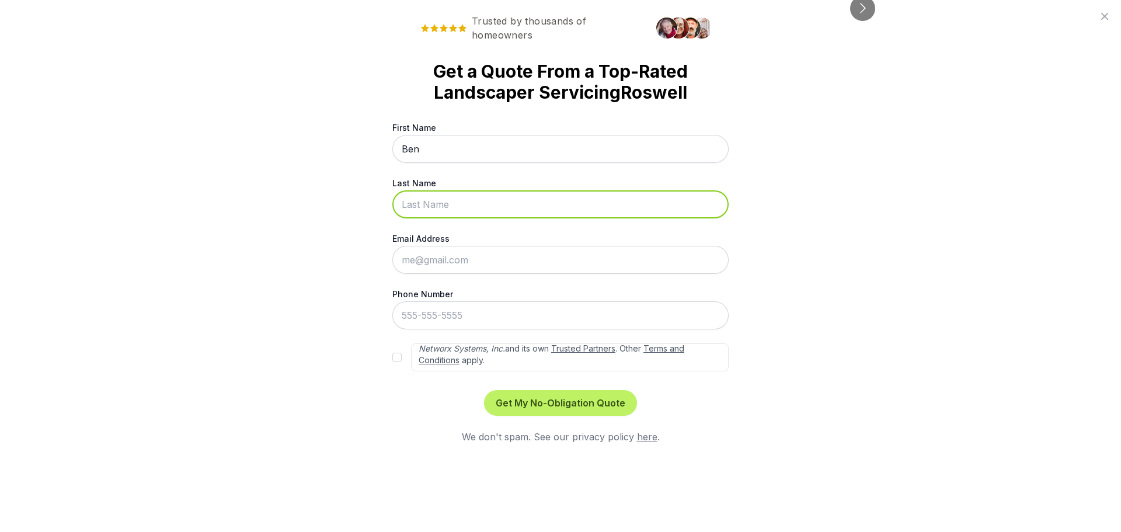
type input "[PERSON_NAME]"
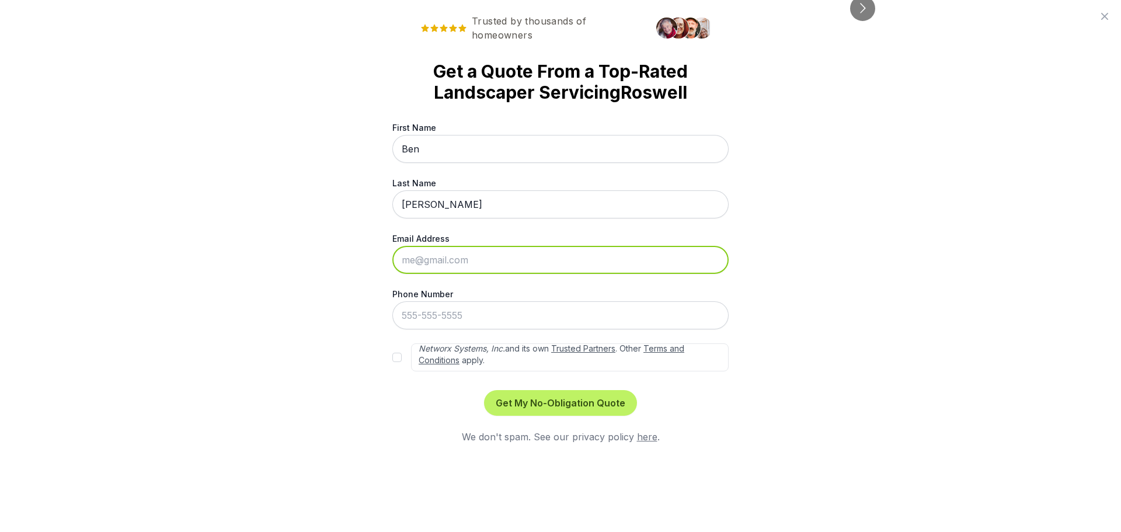
type input "[EMAIL_ADDRESS][PERSON_NAME][DOMAIN_NAME]"
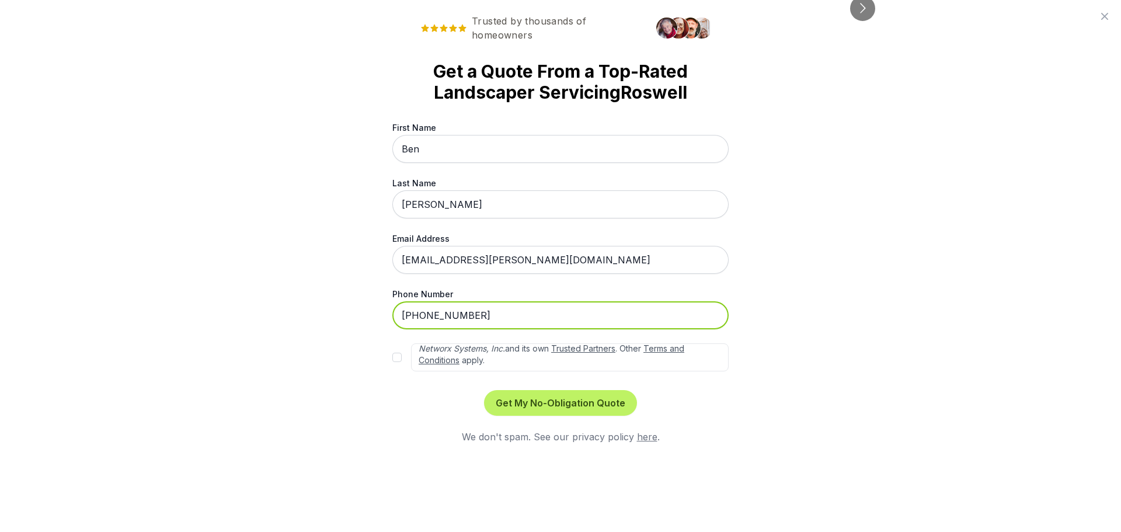
click at [463, 312] on input "[PHONE_NUMBER]" at bounding box center [560, 315] width 336 height 28
type input "[PHONE_NUMBER]"
click at [397, 358] on input "By submitting this form, you consent to be contacted by sod installers at the n…" at bounding box center [396, 357] width 9 height 9
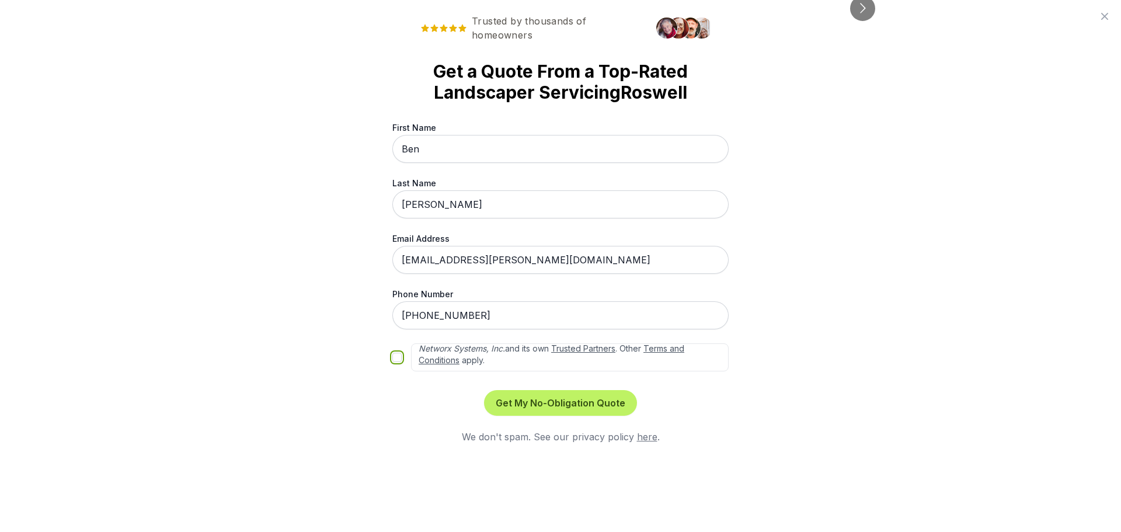
checkbox input "true"
click at [533, 406] on button "Get My No-Obligation Quote" at bounding box center [560, 403] width 153 height 26
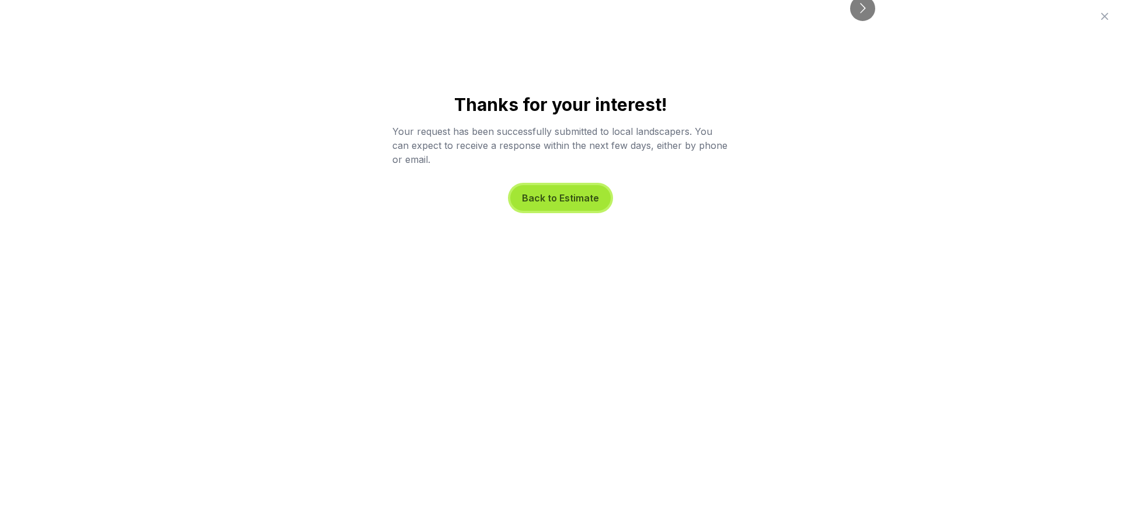
click at [573, 198] on button "Back to Estimate" at bounding box center [560, 198] width 100 height 26
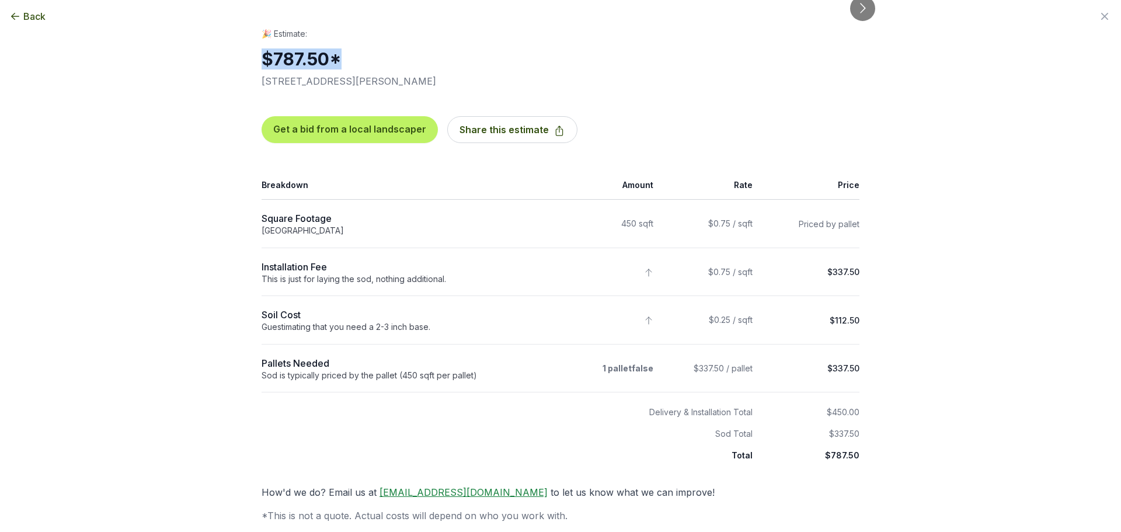
drag, startPoint x: 253, startPoint y: 51, endPoint x: 366, endPoint y: 54, distance: 112.7
click at [366, 54] on div "🎉 Estimate: $787.50 * [STREET_ADDRESS][PERSON_NAME] Get a bid from a local land…" at bounding box center [560, 275] width 635 height 495
click at [366, 54] on h2 "$787.50 *" at bounding box center [355, 58] width 187 height 21
click at [710, 143] on div "Get a bid from a local landscaper Share this estimate" at bounding box center [561, 129] width 598 height 83
drag, startPoint x: 978, startPoint y: 370, endPoint x: 987, endPoint y: 47, distance: 323.1
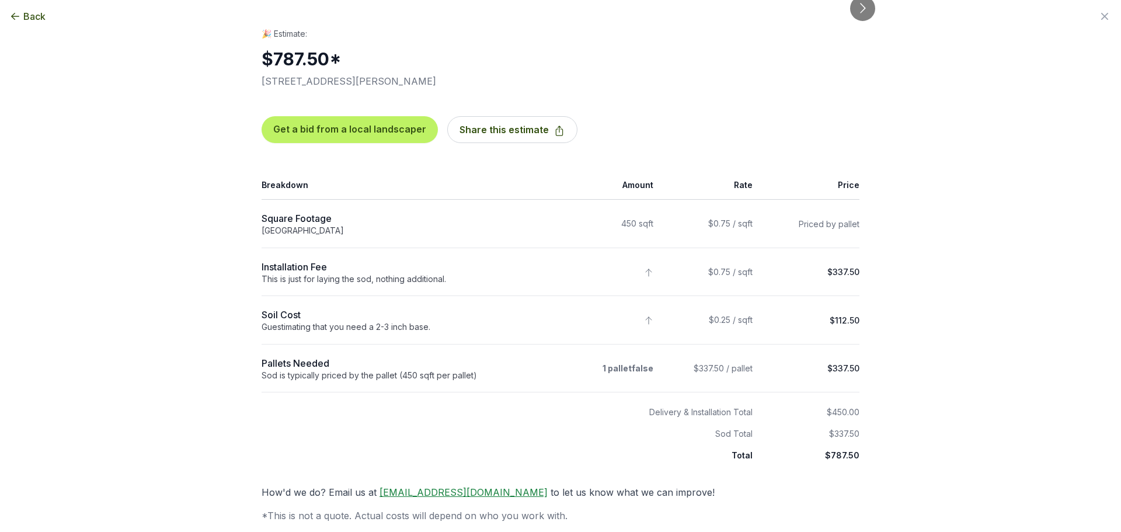
click at [978, 369] on div "Back Enter your square footage 450 Next I'm Not Sure Let’s begin your estimate …" at bounding box center [560, 266] width 1121 height 532
click at [964, 229] on div "Back Enter your square footage 450 Next I'm Not Sure Let’s begin your estimate …" at bounding box center [560, 266] width 1121 height 532
click at [943, 384] on div "Back Enter your square footage 450 Next I'm Not Sure Let’s begin your estimate …" at bounding box center [560, 266] width 1121 height 532
click at [34, 19] on span "Back" at bounding box center [34, 16] width 22 height 14
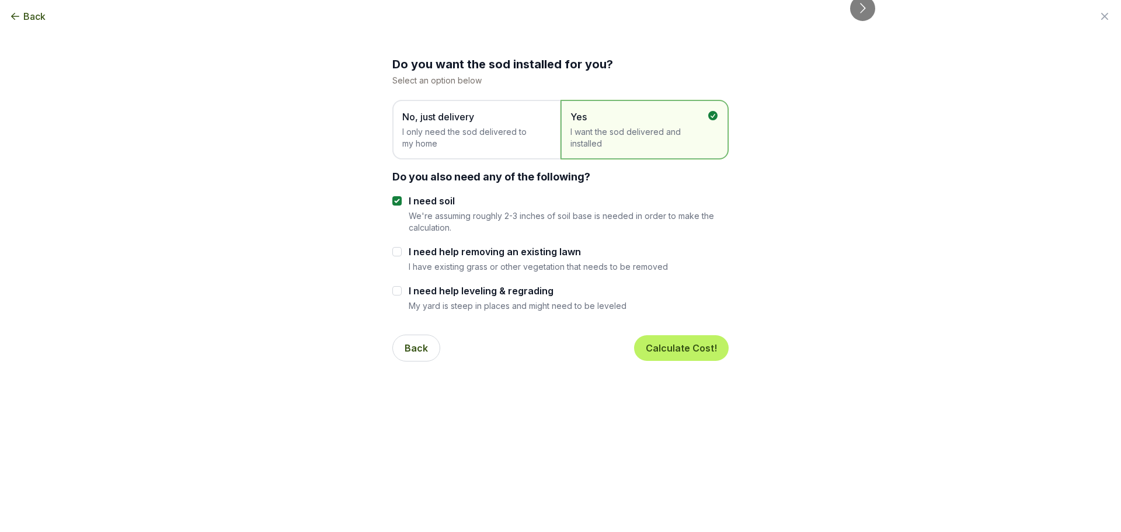
click at [20, 16] on icon "button" at bounding box center [15, 17] width 12 height 12
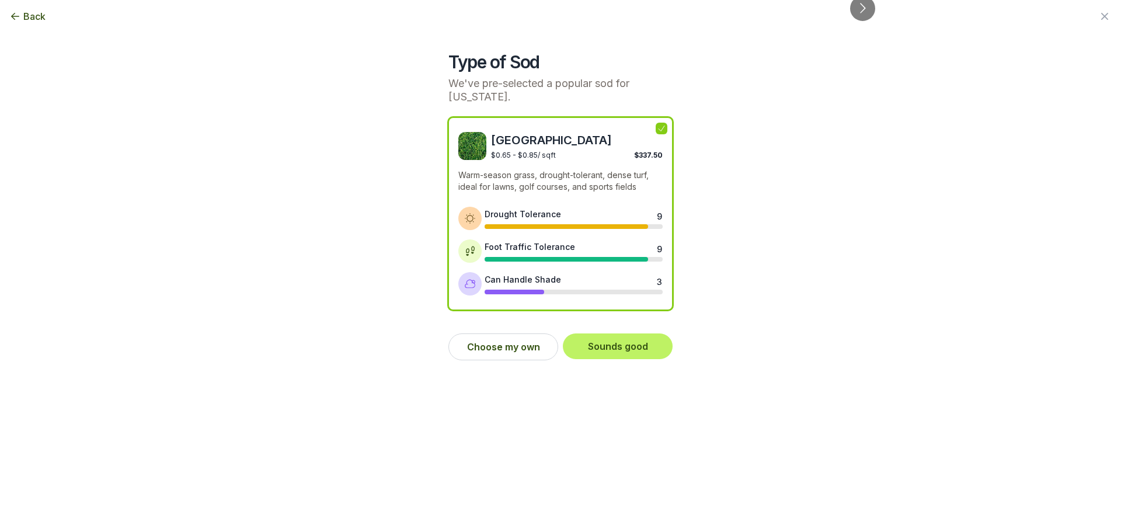
click at [40, 15] on span "Back" at bounding box center [34, 16] width 22 height 14
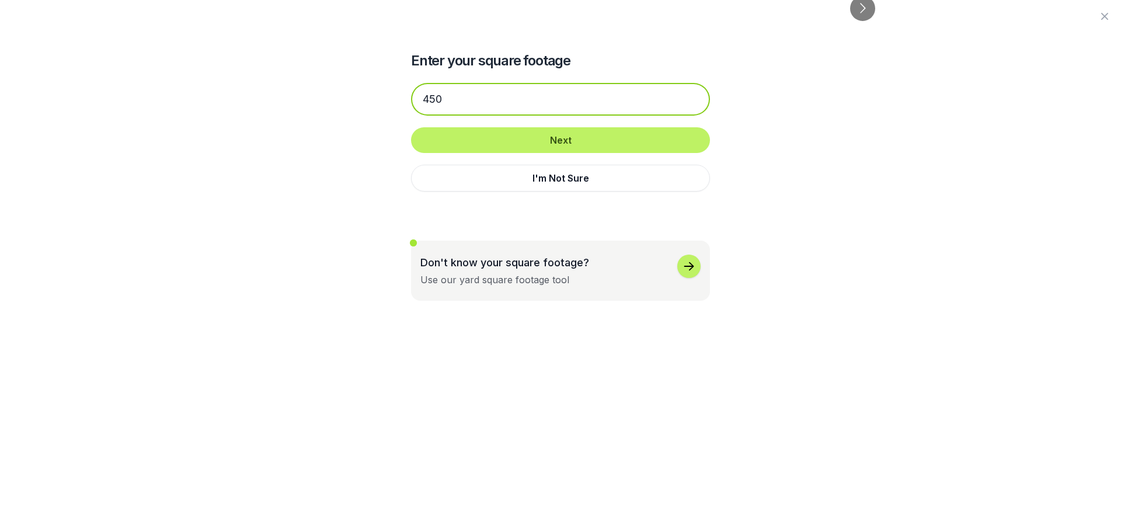
click at [457, 106] on input "450" at bounding box center [560, 99] width 299 height 33
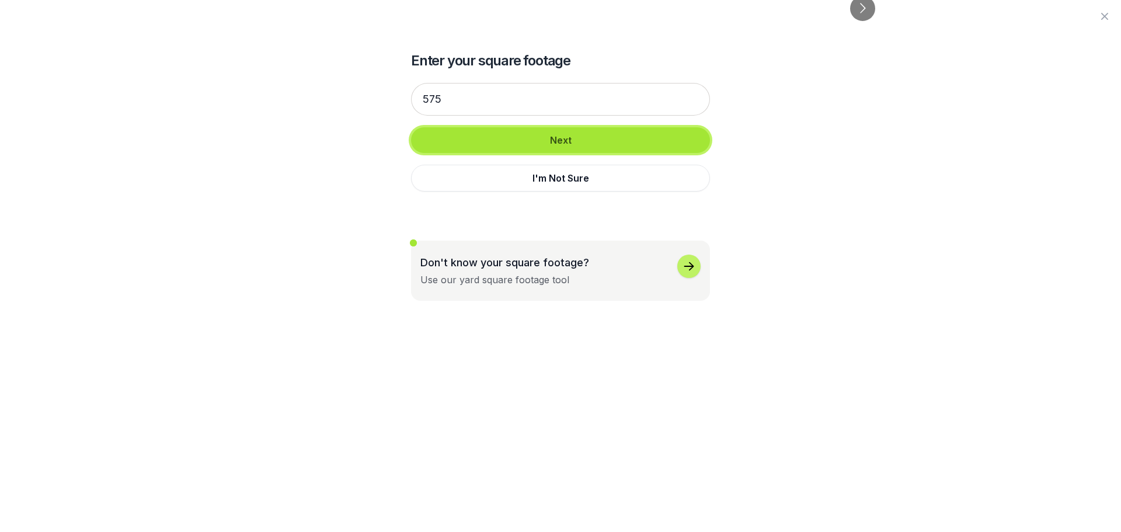
click at [568, 137] on button "Next" at bounding box center [560, 140] width 299 height 26
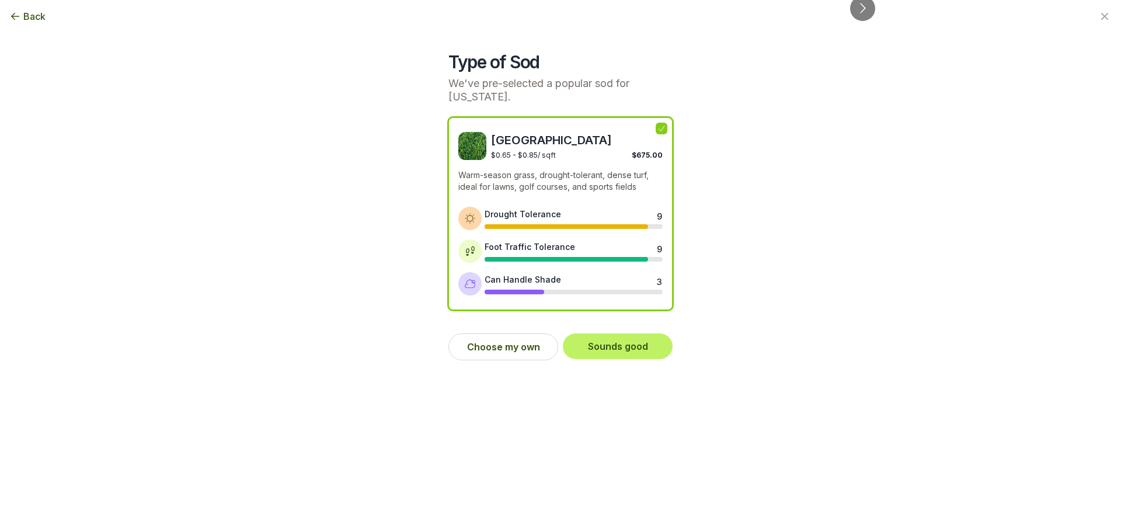
click at [30, 22] on span "Back" at bounding box center [34, 16] width 22 height 14
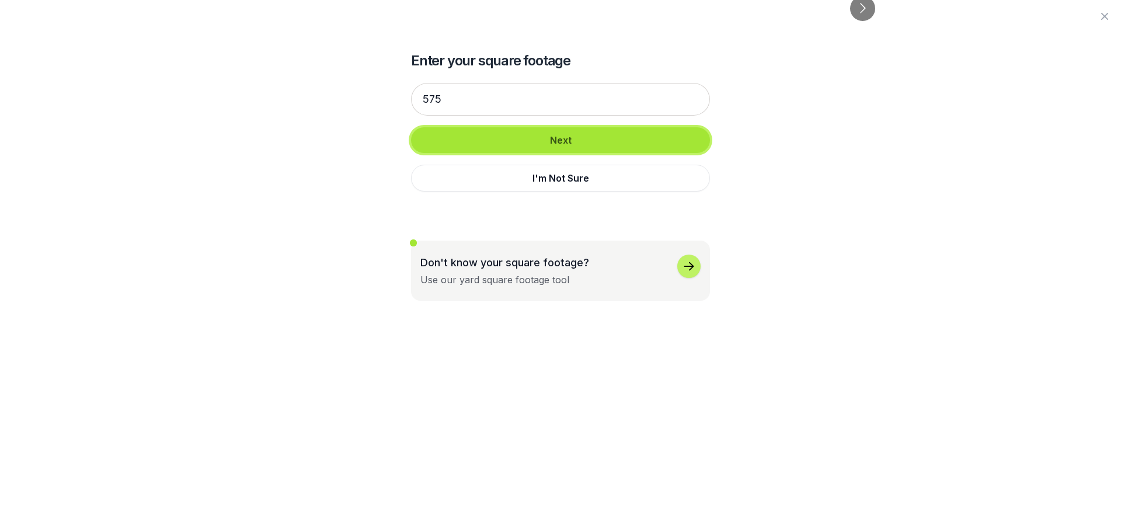
click at [524, 147] on button "Next" at bounding box center [560, 140] width 299 height 26
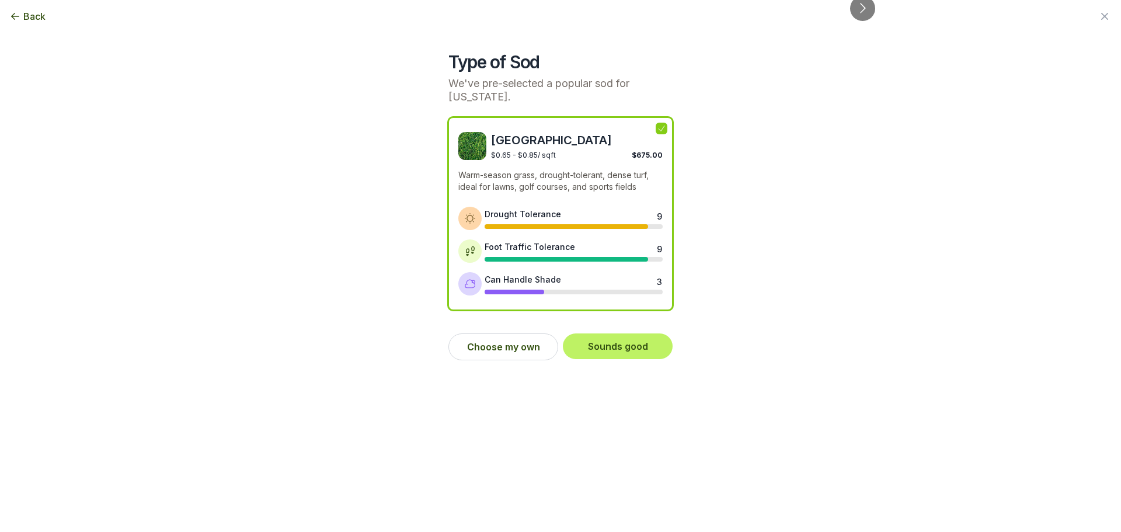
click at [18, 15] on icon "button" at bounding box center [15, 17] width 12 height 12
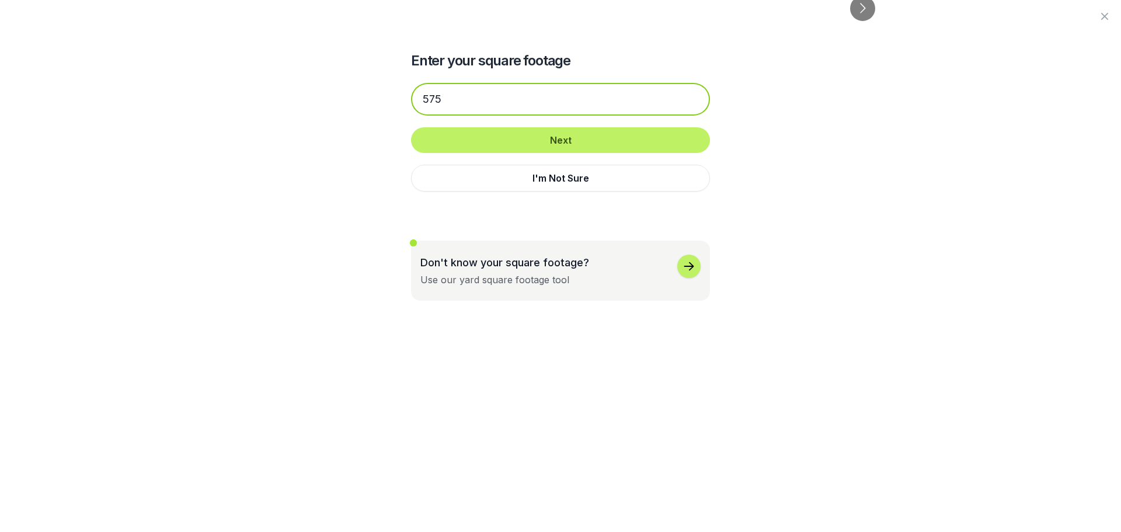
click at [489, 104] on input "575" at bounding box center [560, 99] width 299 height 33
click at [488, 104] on input "575" at bounding box center [560, 99] width 299 height 33
click at [488, 103] on input "575" at bounding box center [560, 99] width 299 height 33
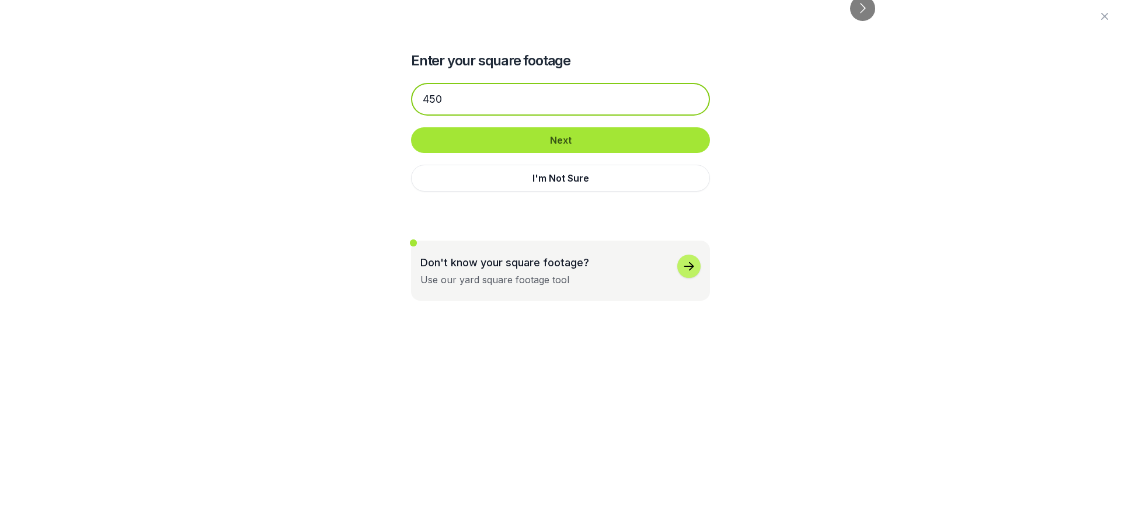
type input "450"
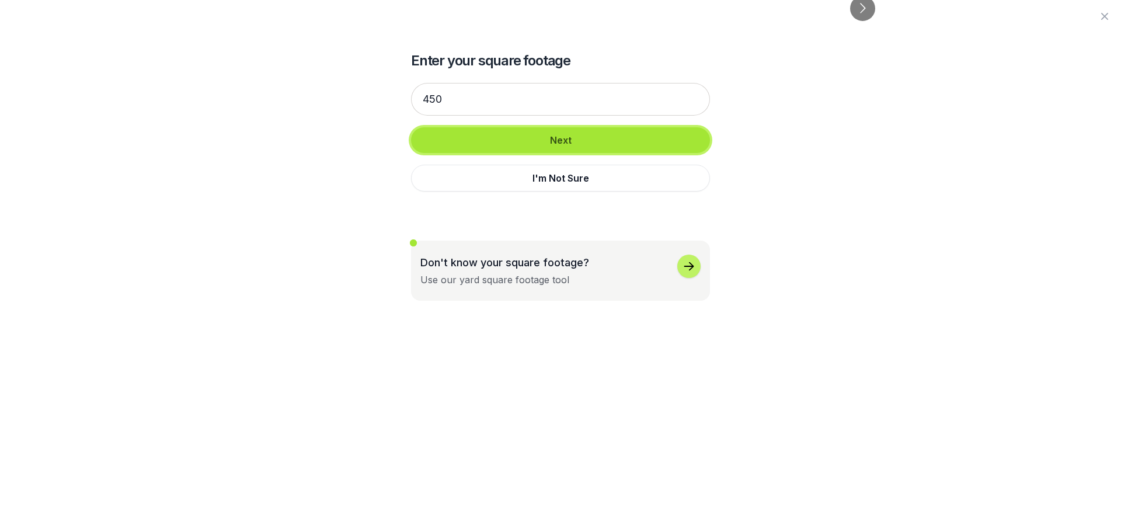
click at [550, 148] on button "Next" at bounding box center [560, 140] width 299 height 26
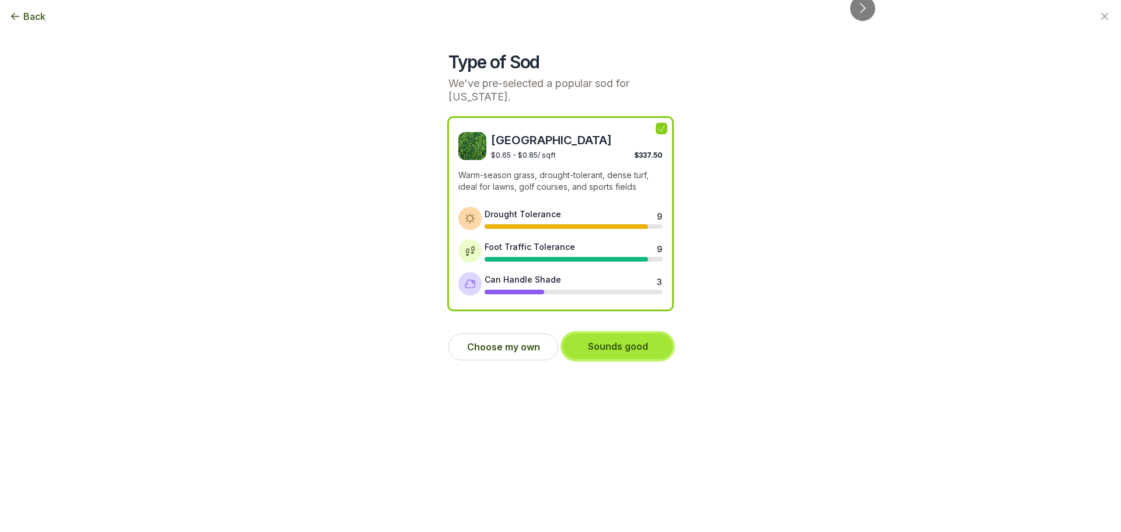
click at [634, 348] on button "Sounds good" at bounding box center [618, 346] width 110 height 26
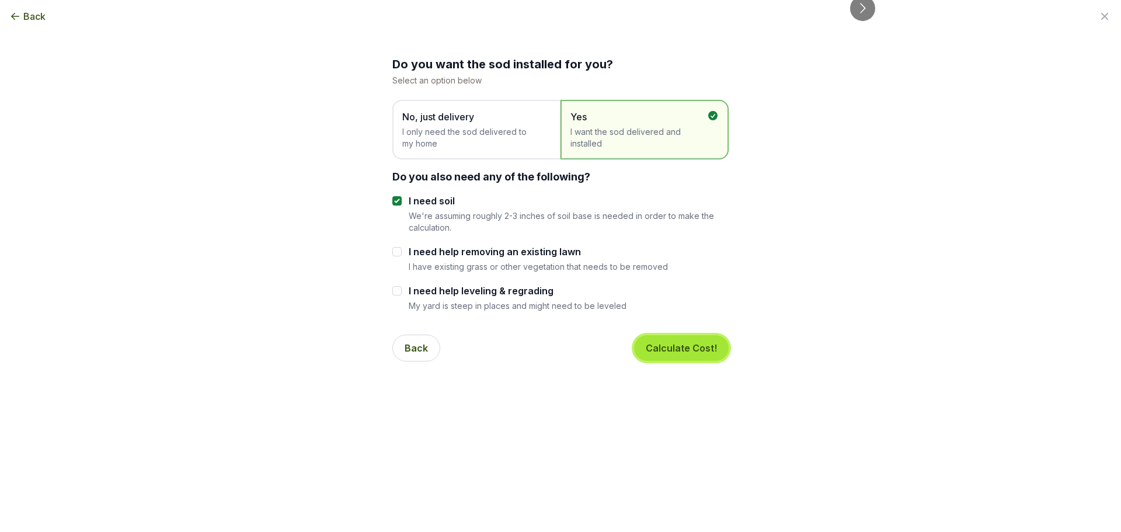
click at [687, 348] on button "Calculate Cost!" at bounding box center [681, 348] width 95 height 26
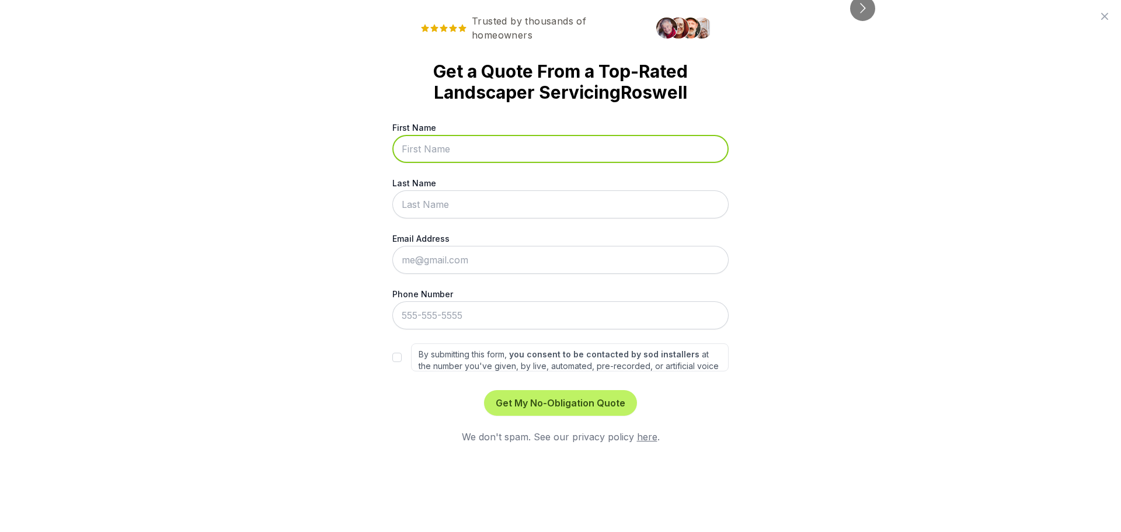
click at [503, 155] on input "First Name" at bounding box center [560, 149] width 336 height 28
type input "Ben"
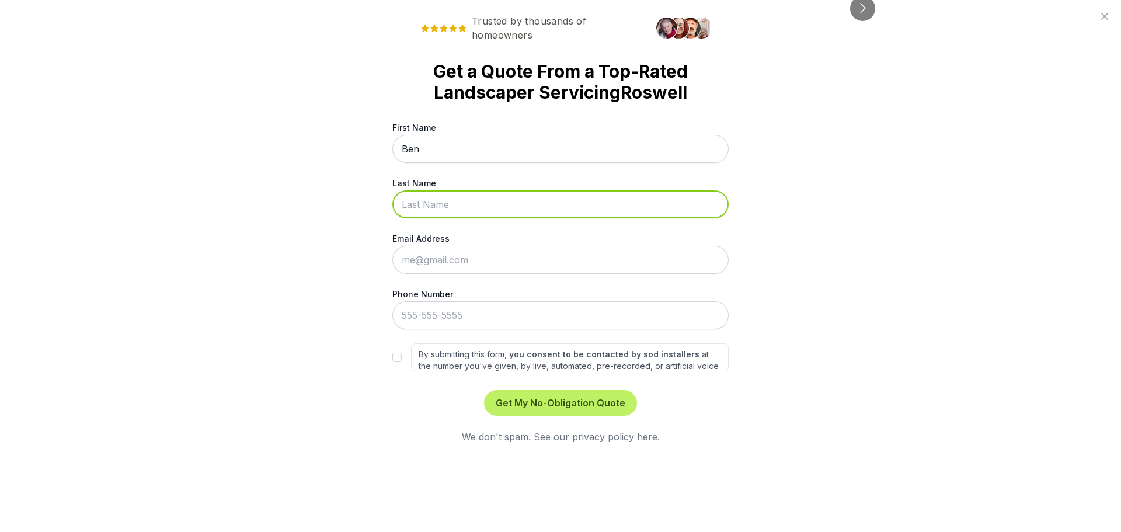
type input "[PERSON_NAME]"
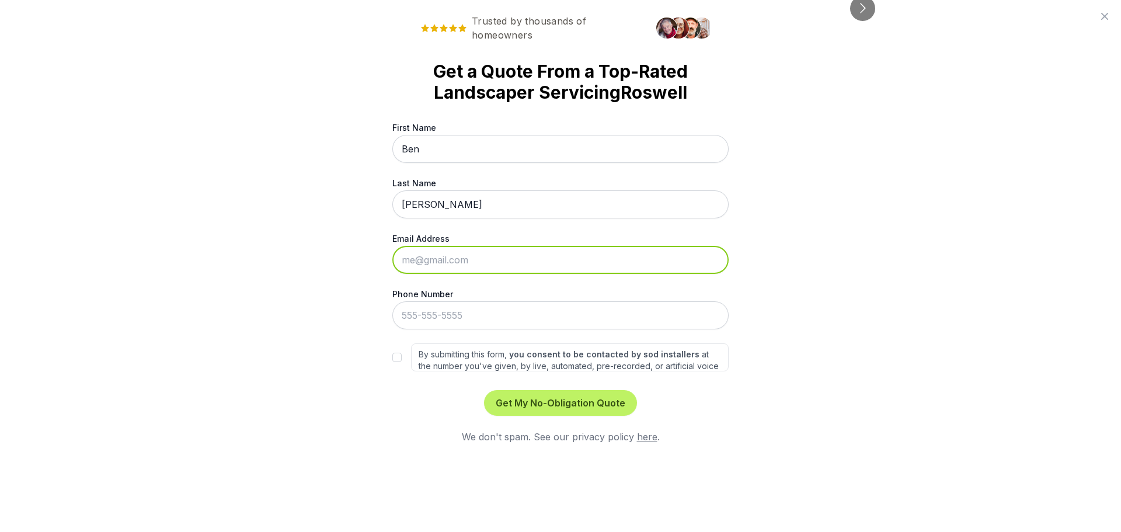
type input "[EMAIL_ADDRESS][PERSON_NAME][DOMAIN_NAME]"
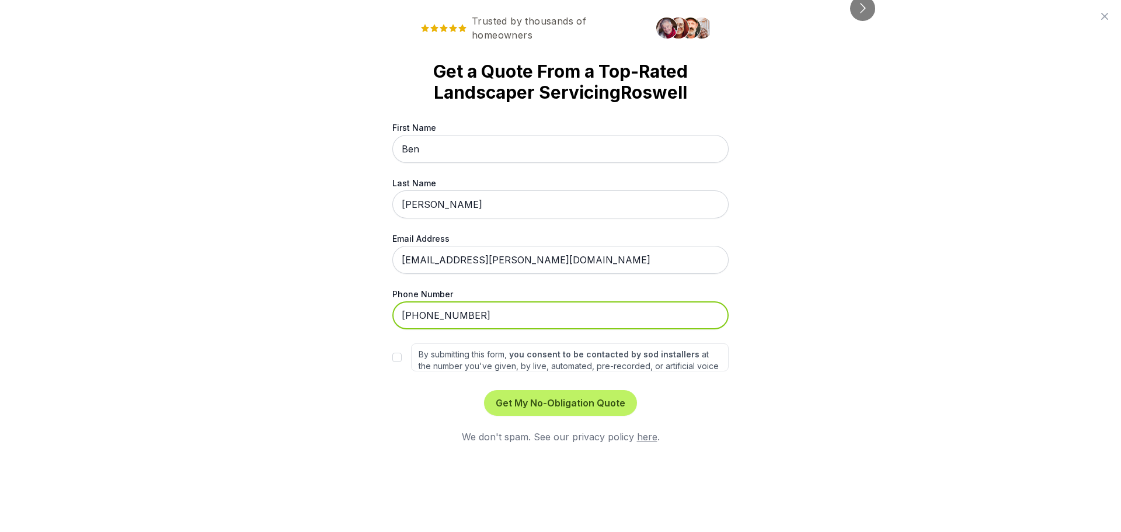
click at [468, 315] on input "[PHONE_NUMBER]" at bounding box center [560, 315] width 336 height 28
type input "[PHONE_NUMBER]"
click at [399, 352] on div "By submitting this form, you consent to be contacted by sod installers at the n…" at bounding box center [560, 357] width 336 height 28
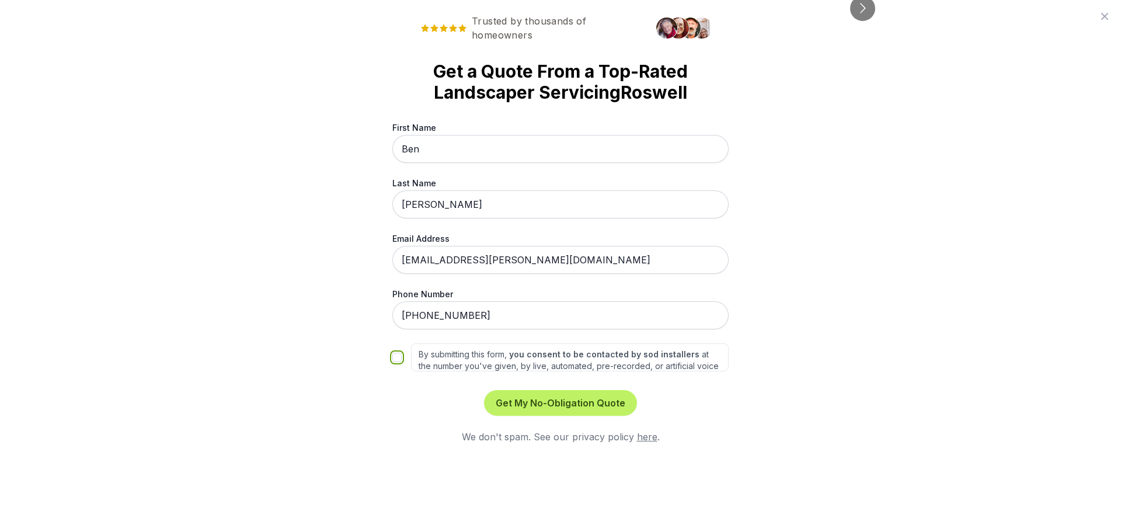
click at [397, 360] on input "By submitting this form, you consent to be contacted by sod installers at the n…" at bounding box center [396, 357] width 9 height 9
checkbox input "true"
click at [557, 407] on button "Get My No-Obligation Quote" at bounding box center [560, 403] width 153 height 26
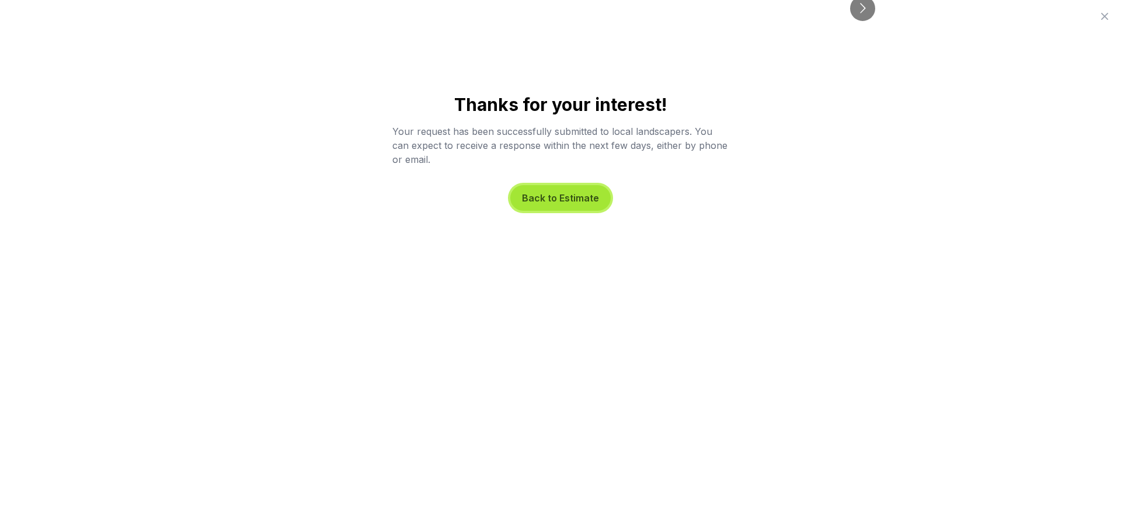
click at [573, 197] on button "Back to Estimate" at bounding box center [560, 198] width 100 height 26
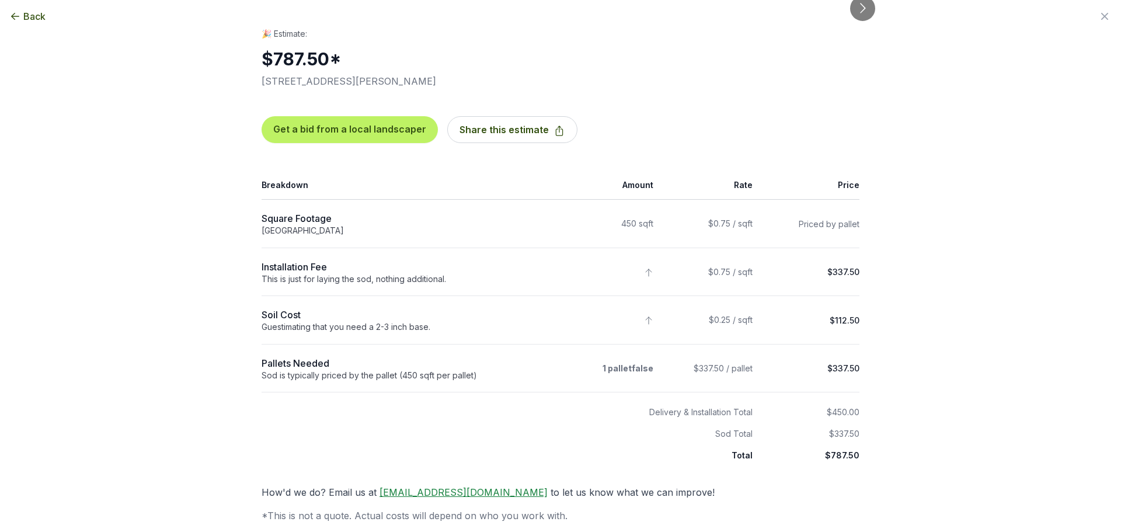
scroll to position [5, 0]
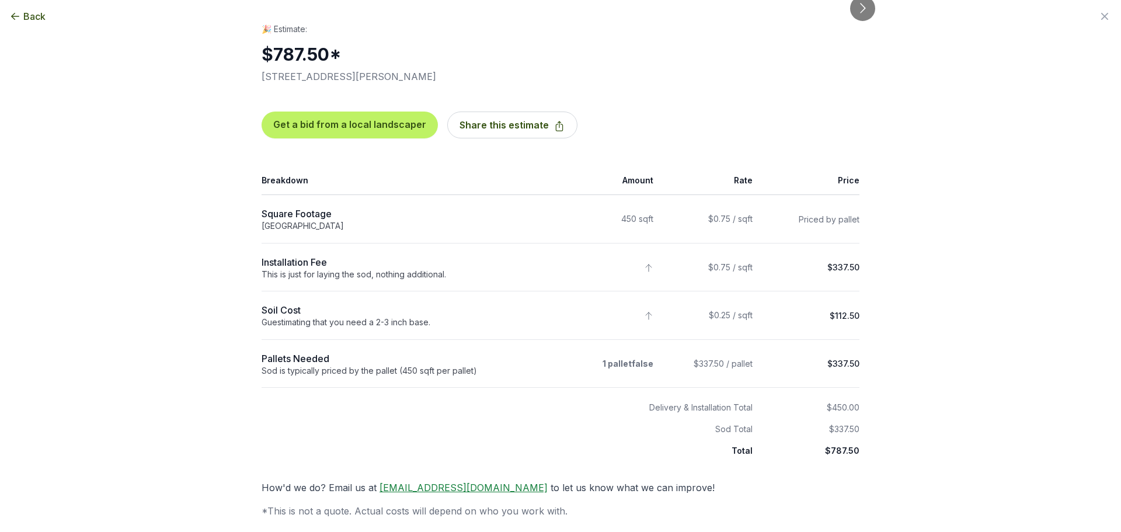
click at [962, 354] on div "Back Enter your square footage 450 Next I'm Not Sure Let’s begin your estimate …" at bounding box center [560, 266] width 1121 height 532
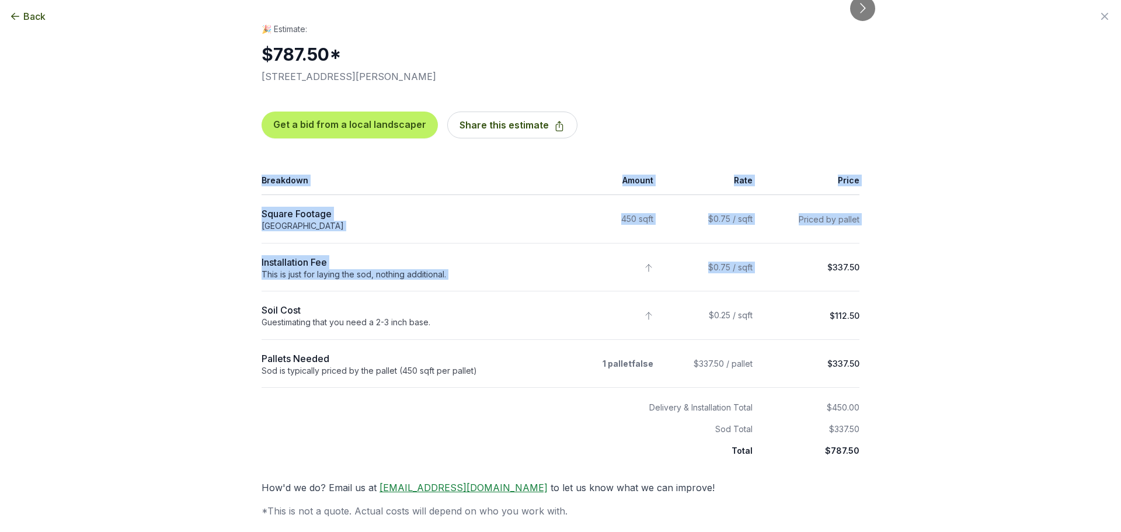
drag, startPoint x: 857, startPoint y: 269, endPoint x: 818, endPoint y: 271, distance: 38.6
click at [818, 271] on div "🎉 Estimate: $787.50 * [STREET_ADDRESS][PERSON_NAME] Get a bid from a local land…" at bounding box center [560, 270] width 635 height 495
click at [828, 273] on td "$337.50" at bounding box center [810, 267] width 100 height 48
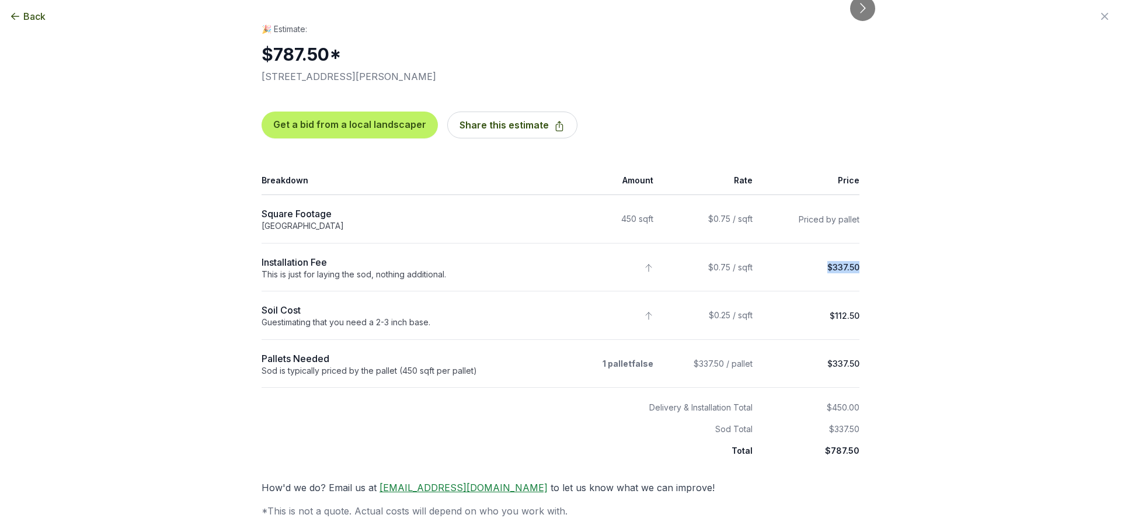
drag, startPoint x: 822, startPoint y: 268, endPoint x: 854, endPoint y: 267, distance: 32.1
click at [854, 267] on td "$337.50" at bounding box center [810, 267] width 100 height 48
click at [906, 277] on div "Back Enter your square footage 450 Next I'm Not Sure Let’s begin your estimate …" at bounding box center [560, 266] width 1121 height 532
drag, startPoint x: 295, startPoint y: 224, endPoint x: 270, endPoint y: 215, distance: 27.0
click at [270, 215] on td "Square Footage : 450 [GEOGRAPHIC_DATA]" at bounding box center [411, 219] width 299 height 48
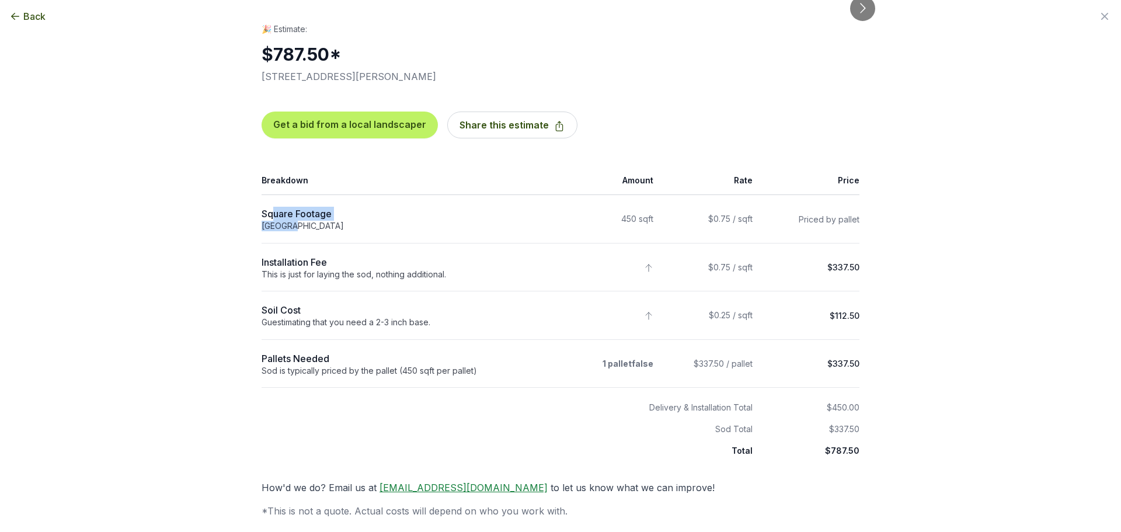
click at [270, 215] on div "Square Footage : 450" at bounding box center [408, 214] width 292 height 14
drag, startPoint x: 259, startPoint y: 214, endPoint x: 297, endPoint y: 224, distance: 39.1
click at [297, 224] on td "Square Footage : 450 [GEOGRAPHIC_DATA]" at bounding box center [411, 219] width 299 height 48
click at [297, 224] on div "[GEOGRAPHIC_DATA]" at bounding box center [408, 226] width 292 height 11
